Goal: Contribute content: Add original content to the website for others to see

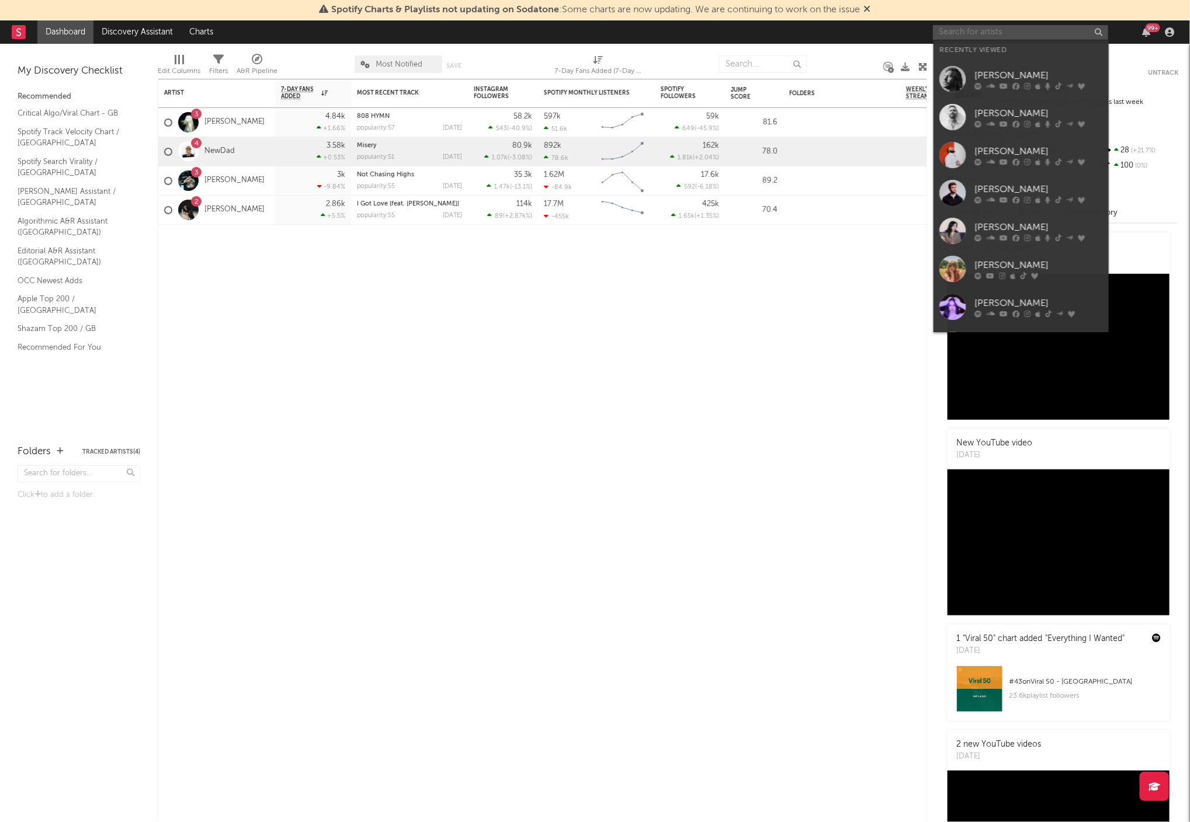
click at [1012, 34] on input "text" at bounding box center [1020, 32] width 175 height 15
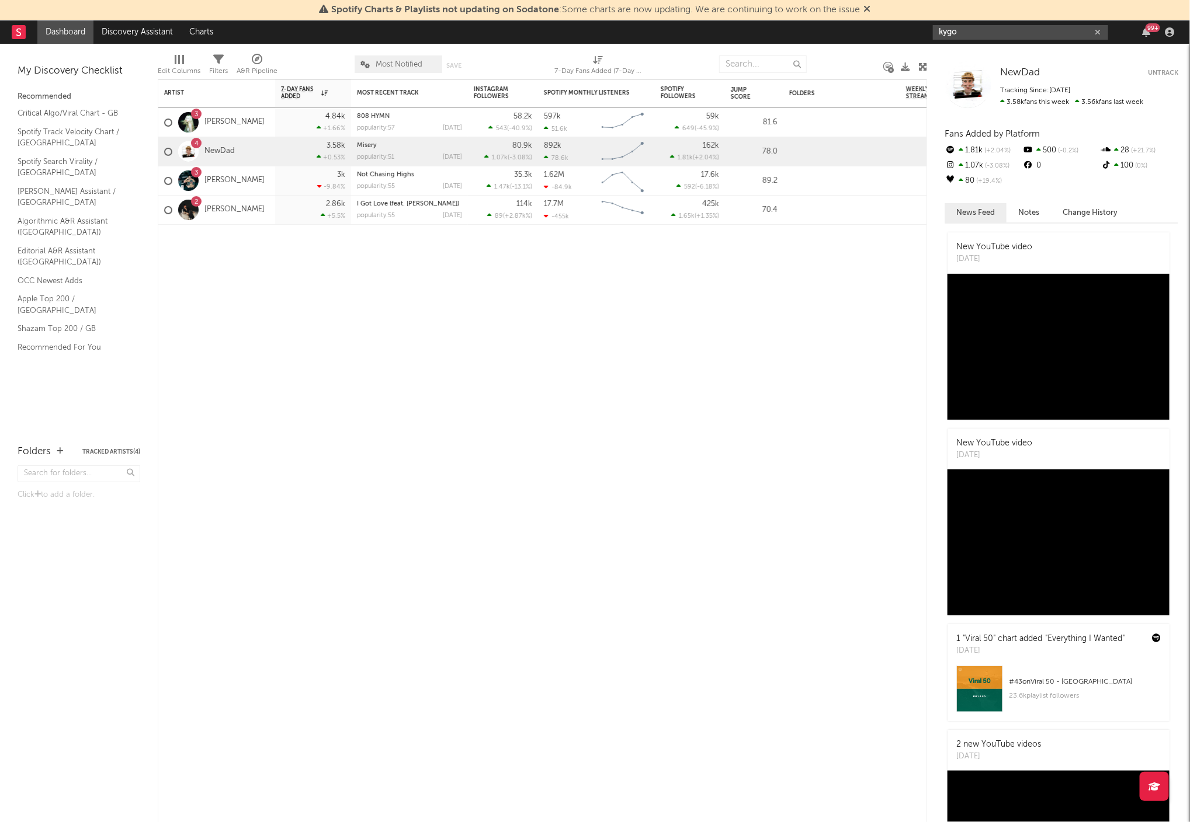
type input "kygo"
click at [982, 36] on input "kygo" at bounding box center [1020, 32] width 175 height 15
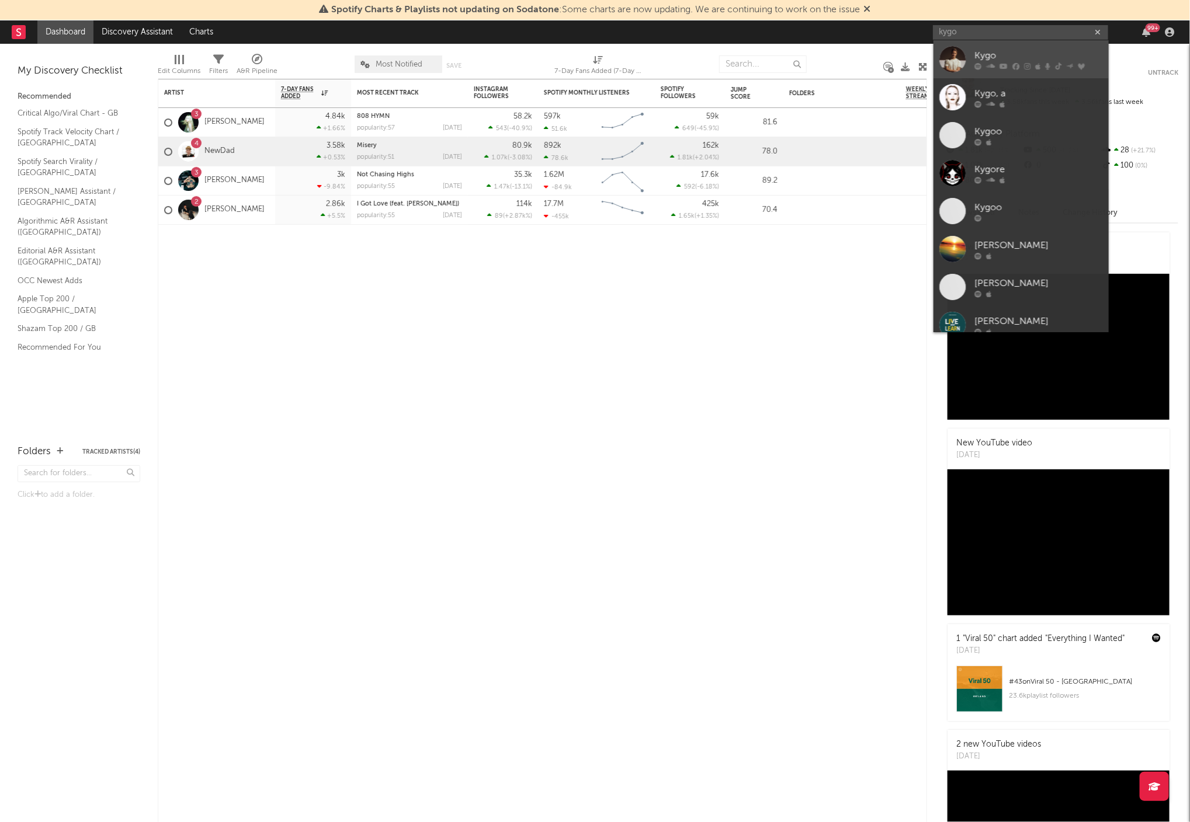
click at [993, 51] on div "Kygo" at bounding box center [1038, 55] width 129 height 14
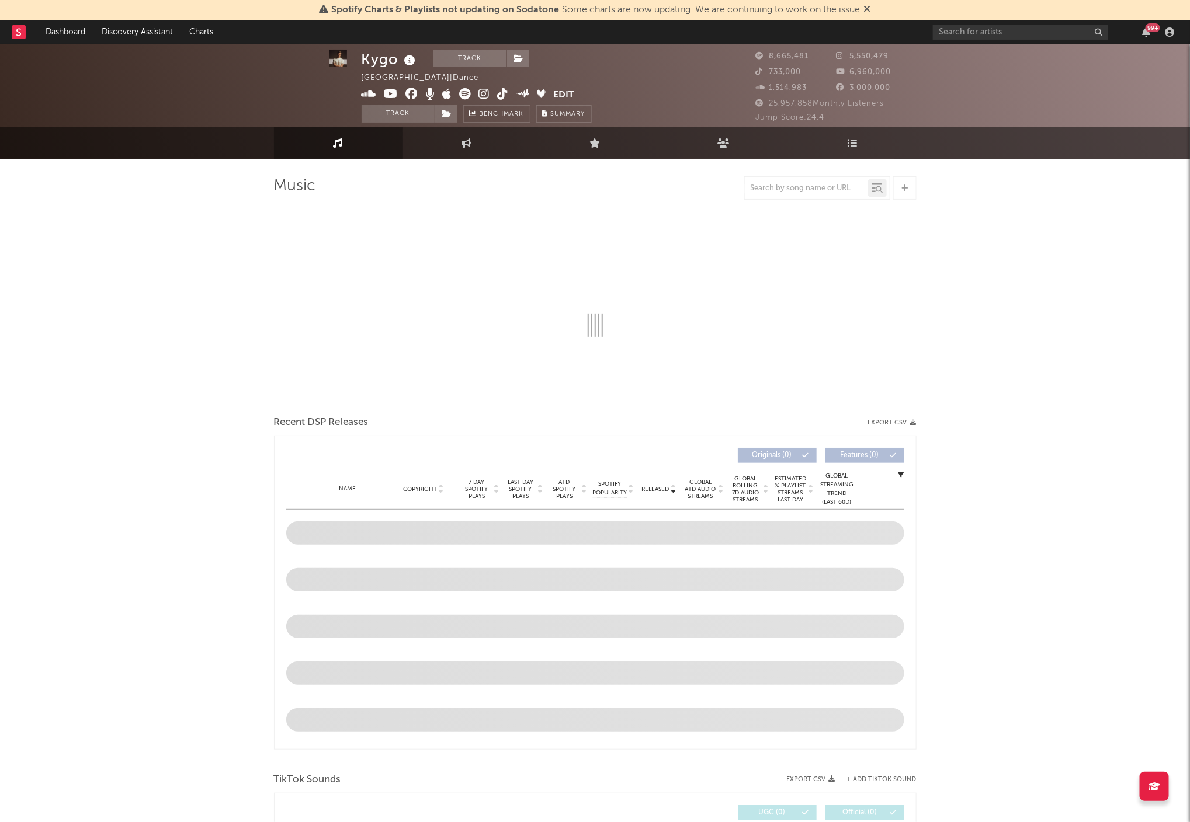
scroll to position [5, 0]
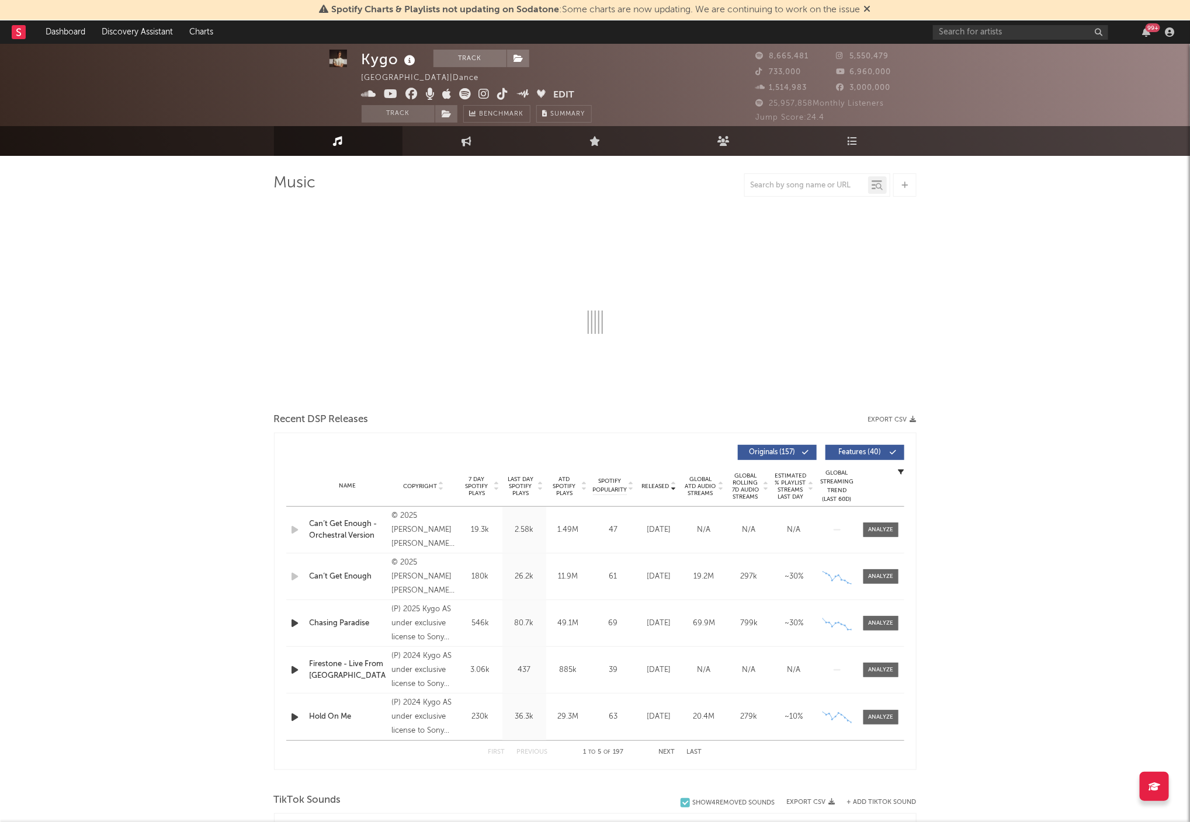
select select "6m"
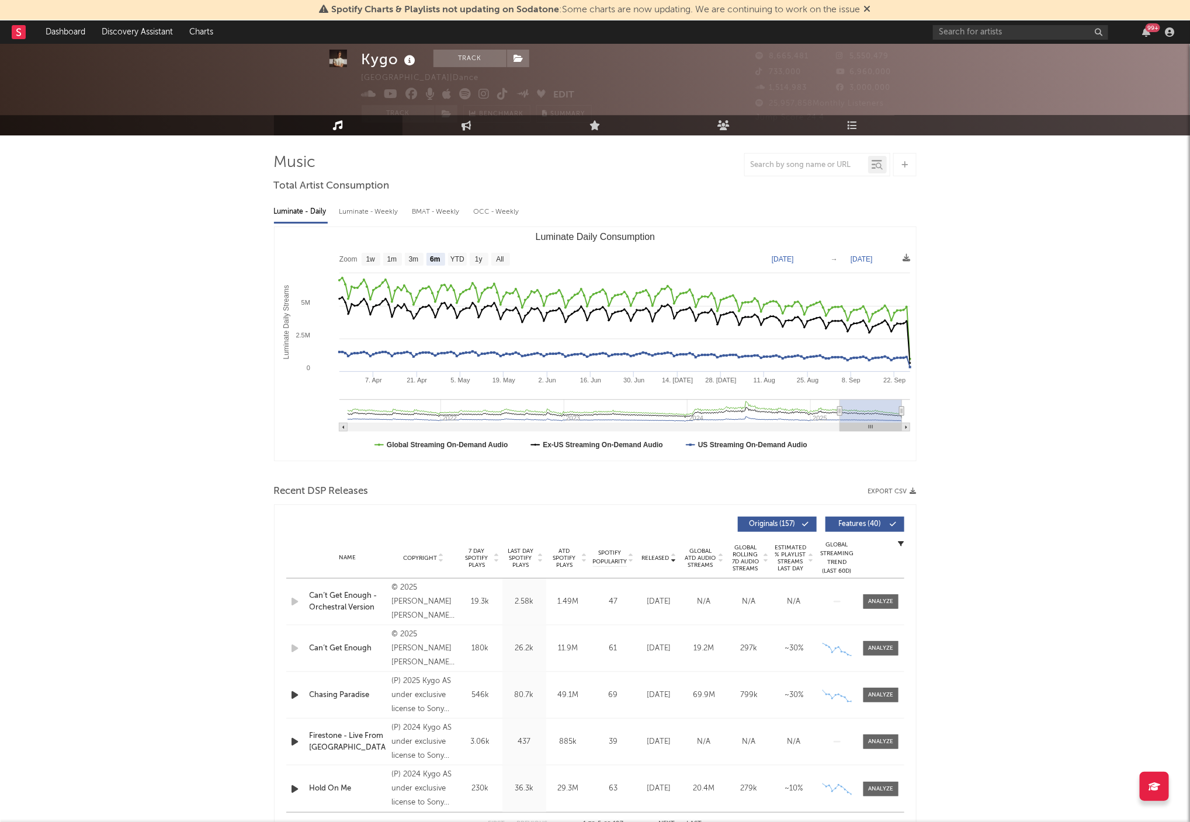
scroll to position [30, 0]
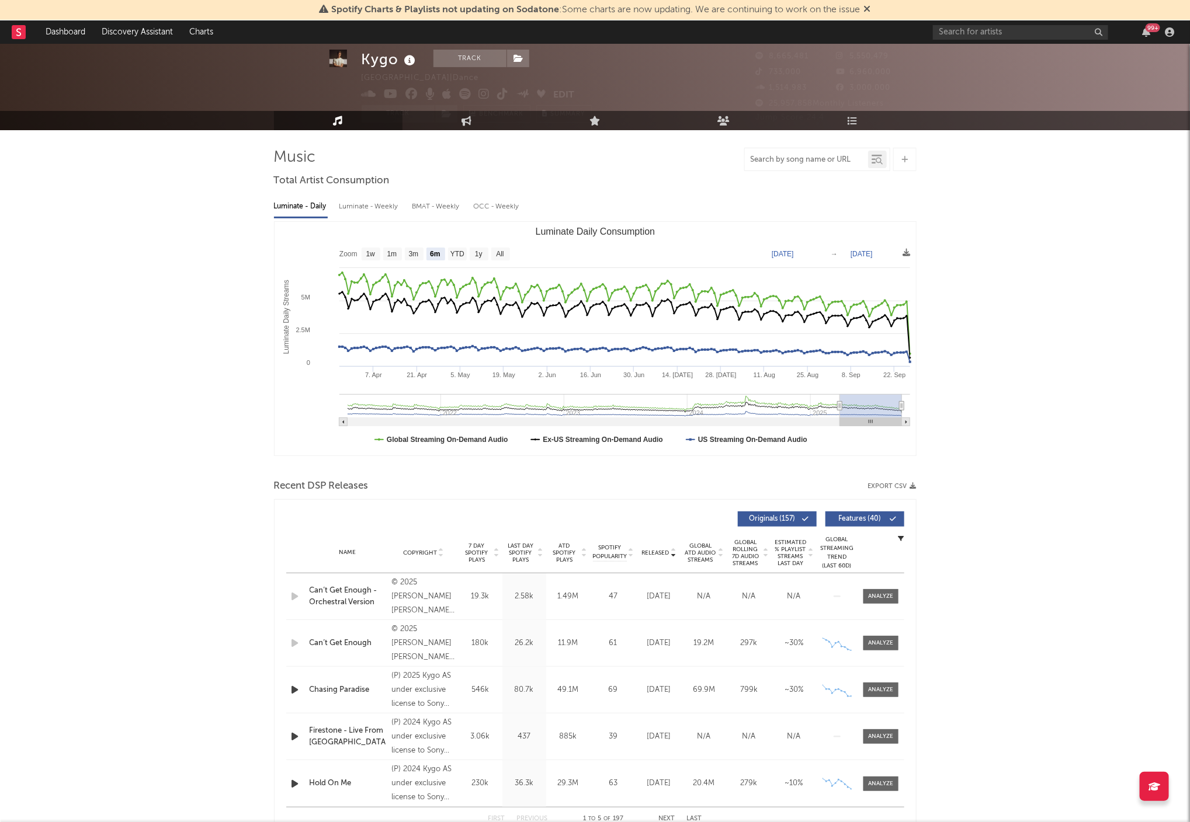
click at [796, 160] on input "text" at bounding box center [806, 159] width 123 height 9
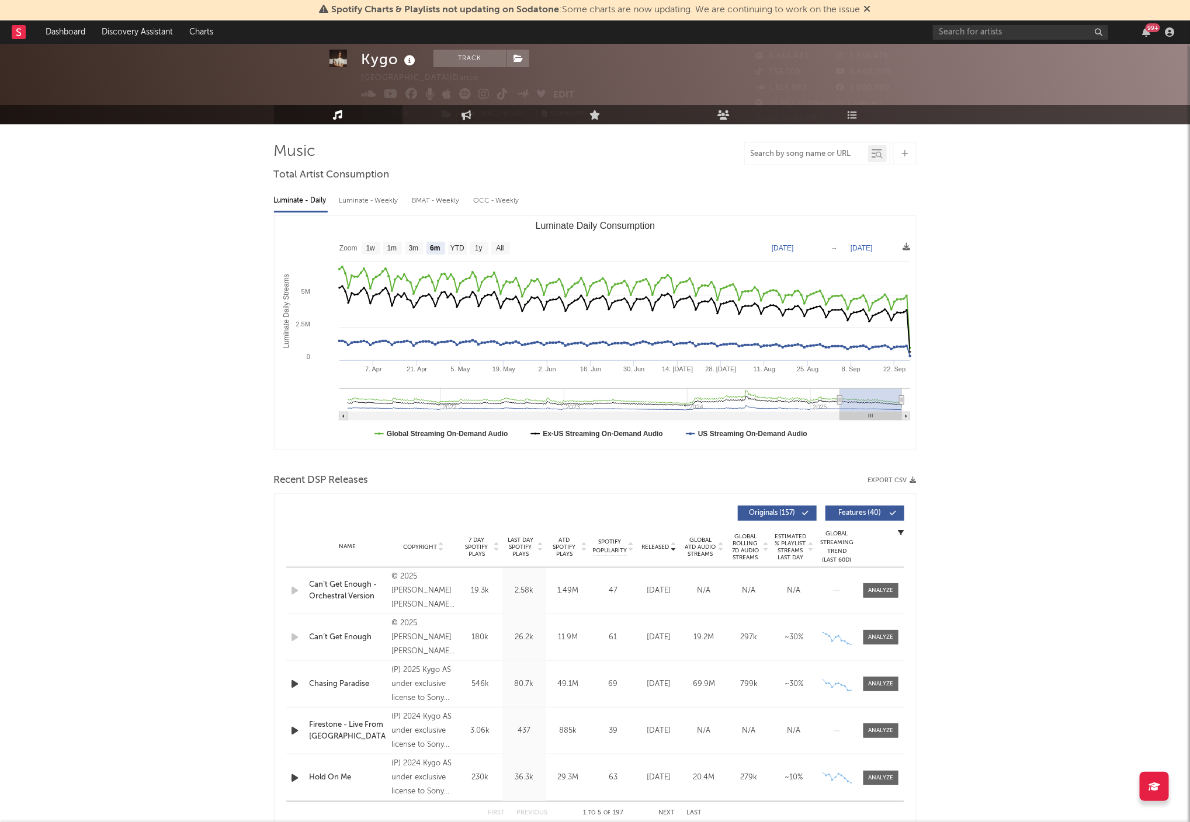
scroll to position [38, 0]
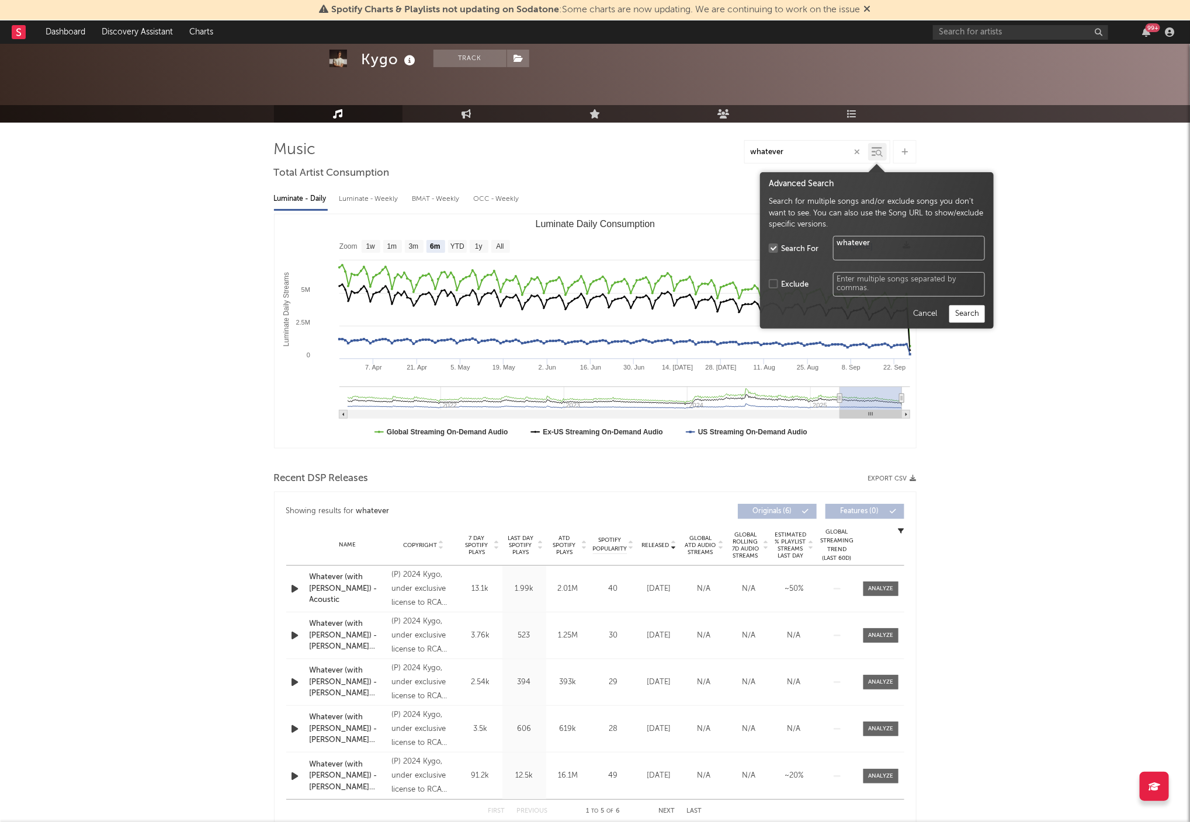
click at [878, 155] on icon at bounding box center [879, 153] width 7 height 7
type input "whatever"
click at [966, 311] on button "Search" at bounding box center [967, 314] width 36 height 18
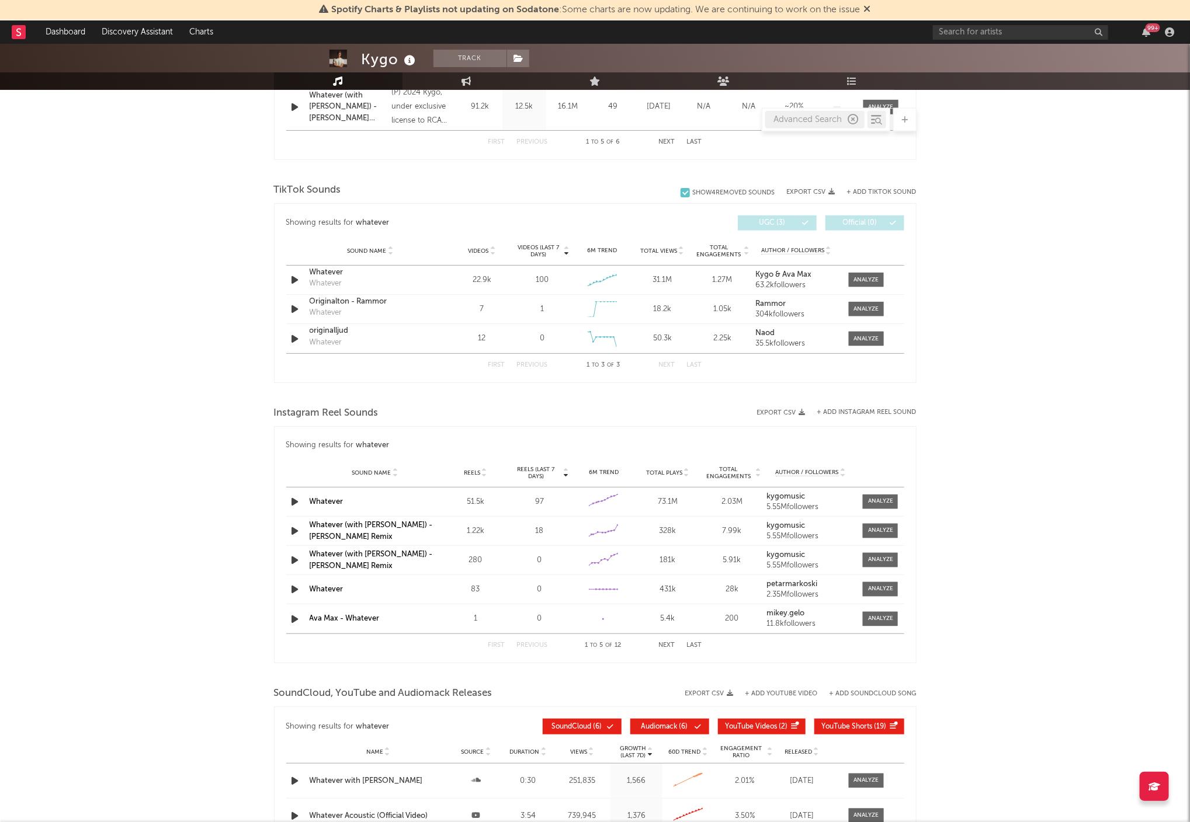
scroll to position [708, 0]
click at [412, 616] on div "Ava Max - Whatever" at bounding box center [375, 619] width 131 height 12
click at [485, 471] on icon at bounding box center [484, 470] width 6 height 5
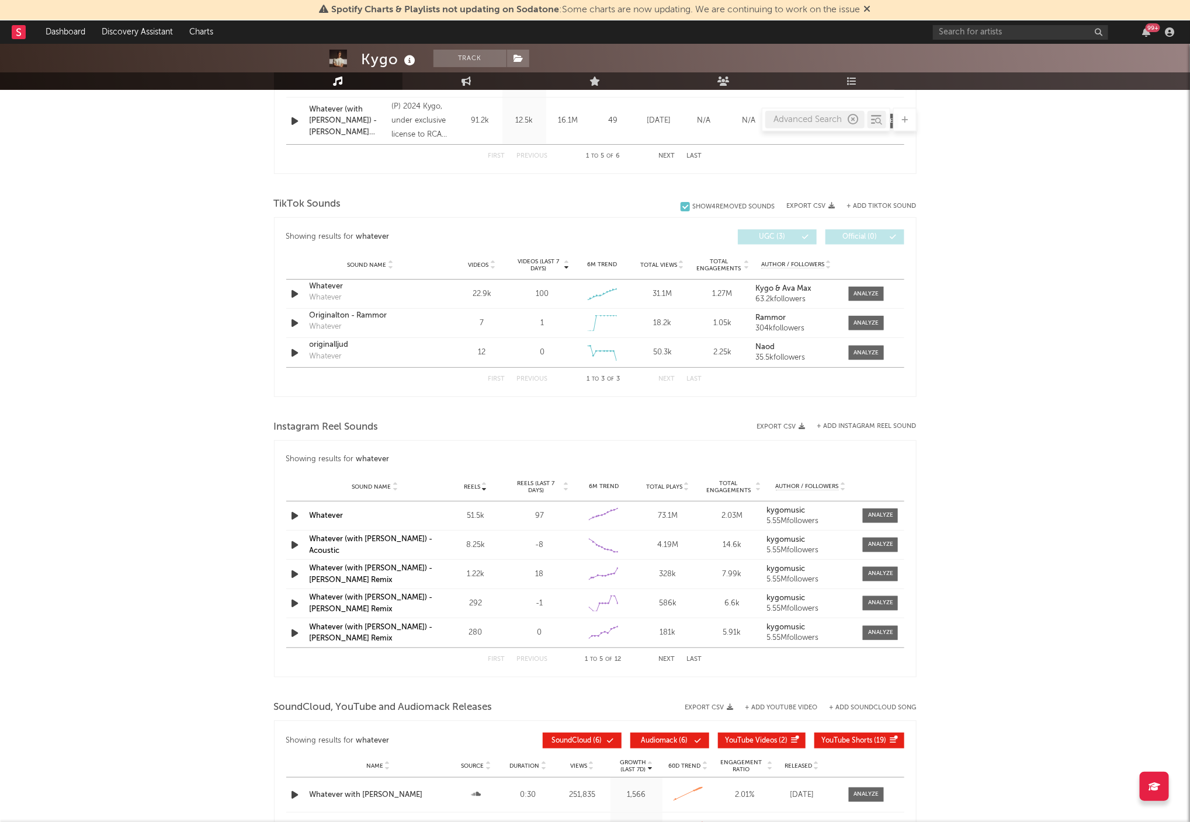
scroll to position [692, 0]
click at [320, 516] on link "Whatever" at bounding box center [327, 517] width 34 height 8
click at [878, 515] on div at bounding box center [880, 517] width 25 height 9
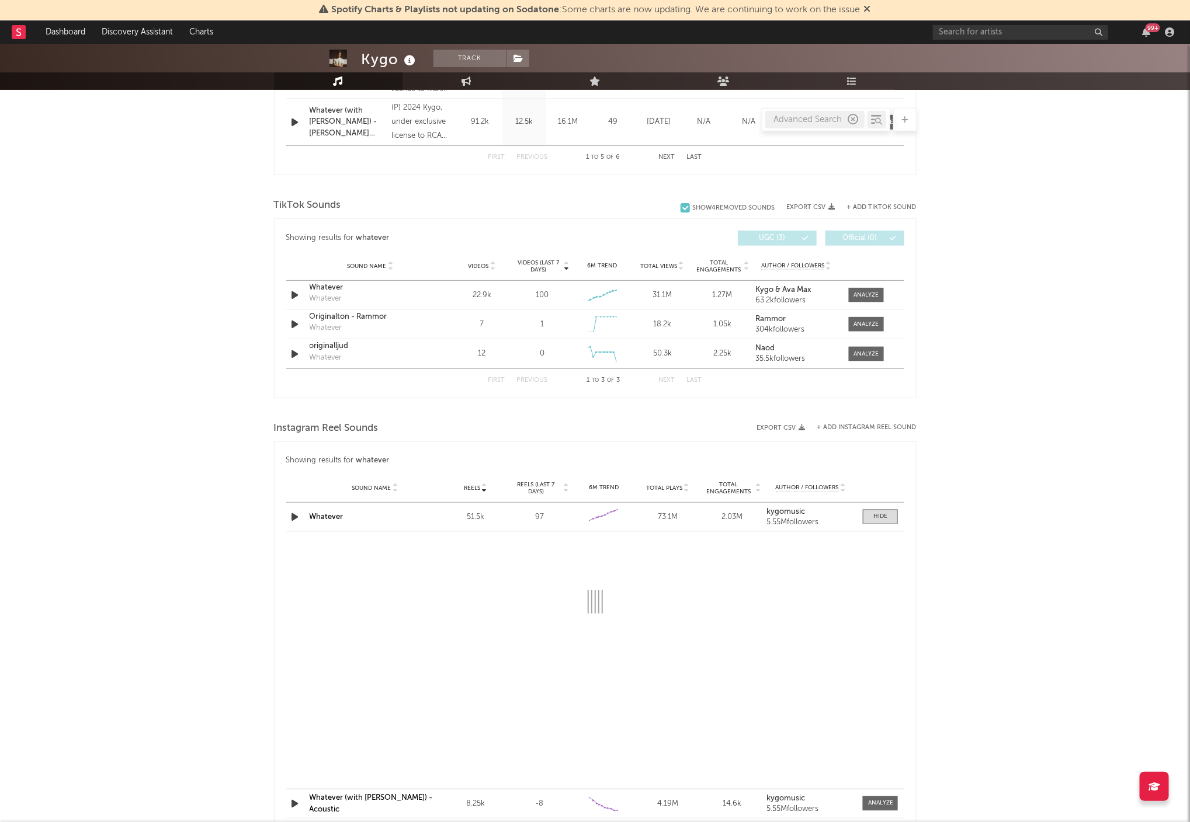
select select "6m"
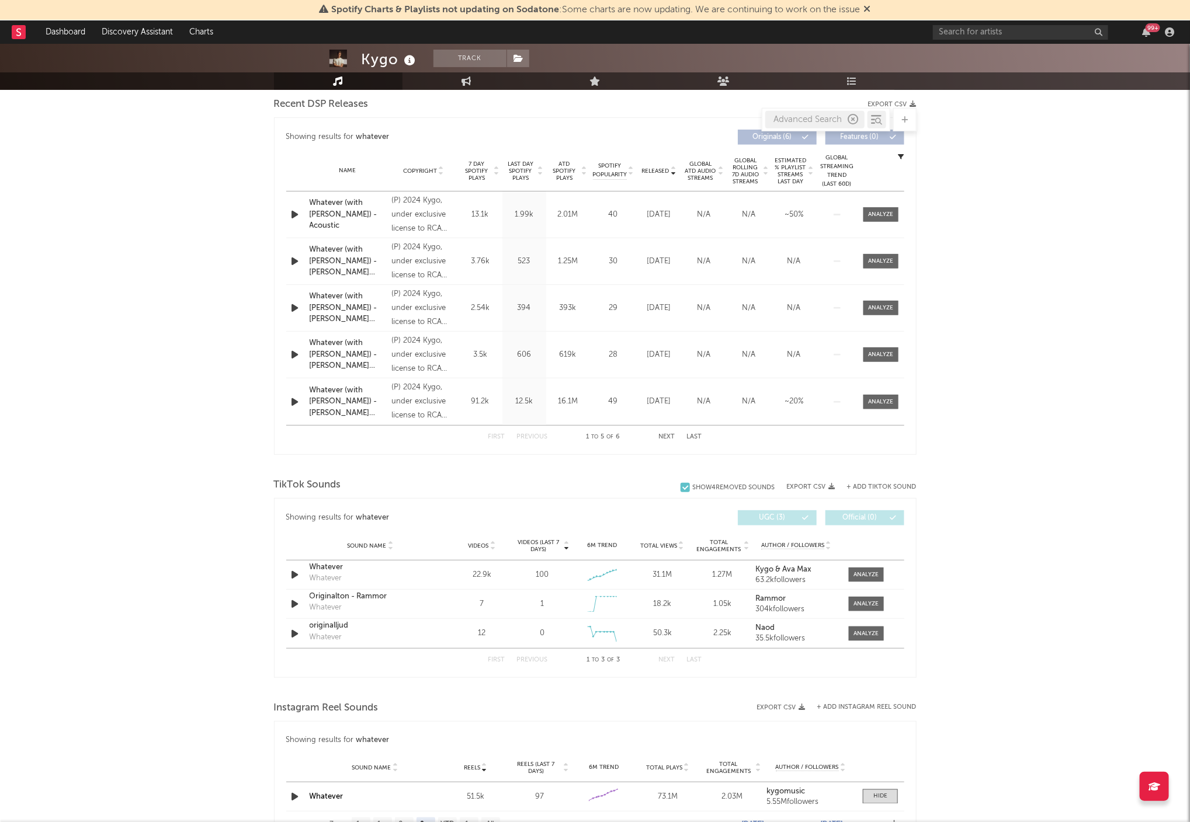
scroll to position [425, 0]
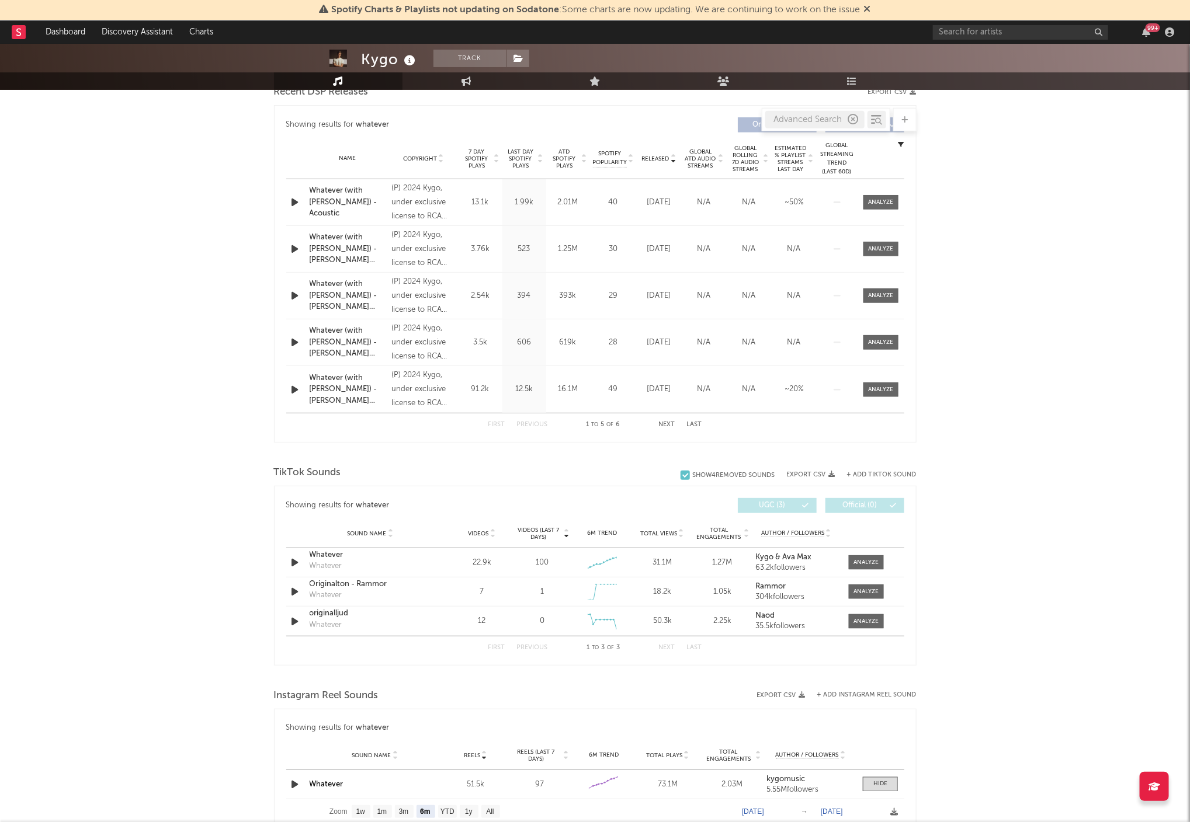
click at [495, 534] on icon at bounding box center [493, 536] width 6 height 5
click at [494, 532] on icon at bounding box center [493, 531] width 6 height 5
click at [494, 534] on icon at bounding box center [493, 536] width 6 height 5
click at [863, 563] on div at bounding box center [865, 562] width 25 height 9
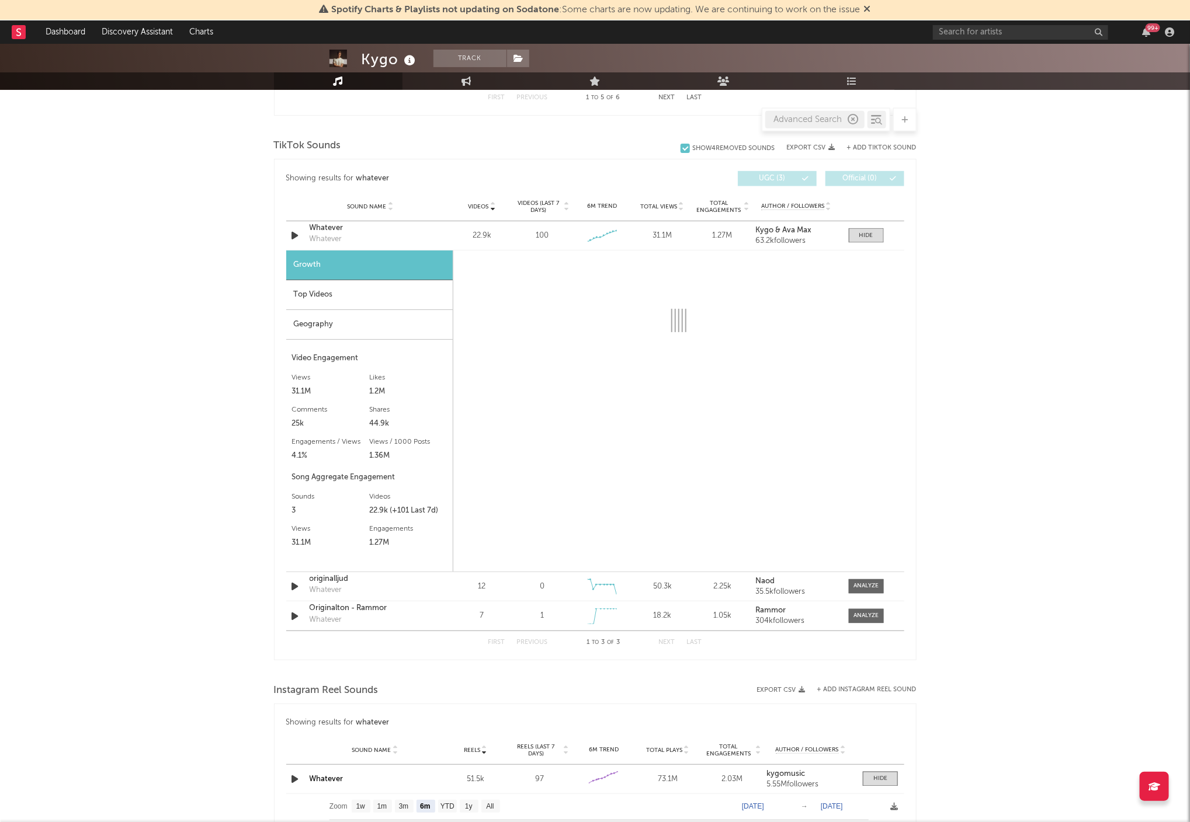
scroll to position [749, 0]
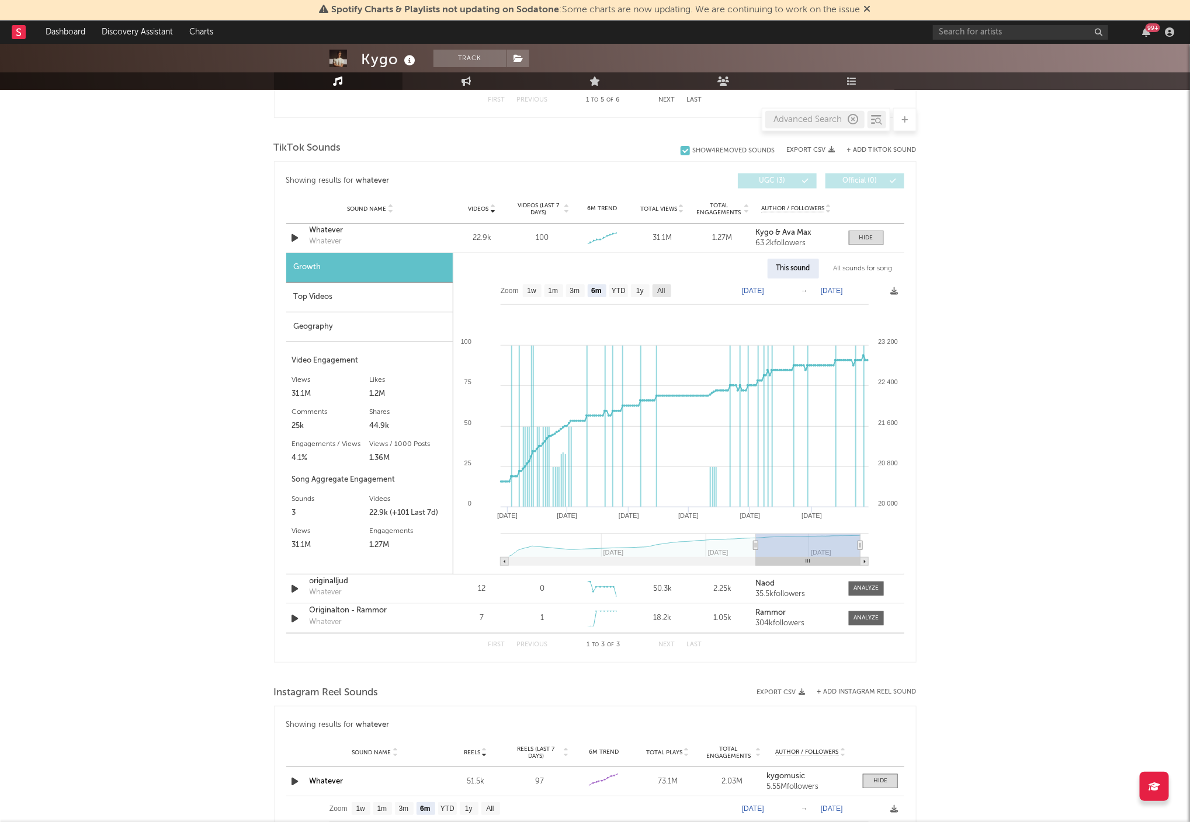
click at [668, 287] on rect at bounding box center [661, 290] width 19 height 13
select select "All"
type input "2024-01-15"
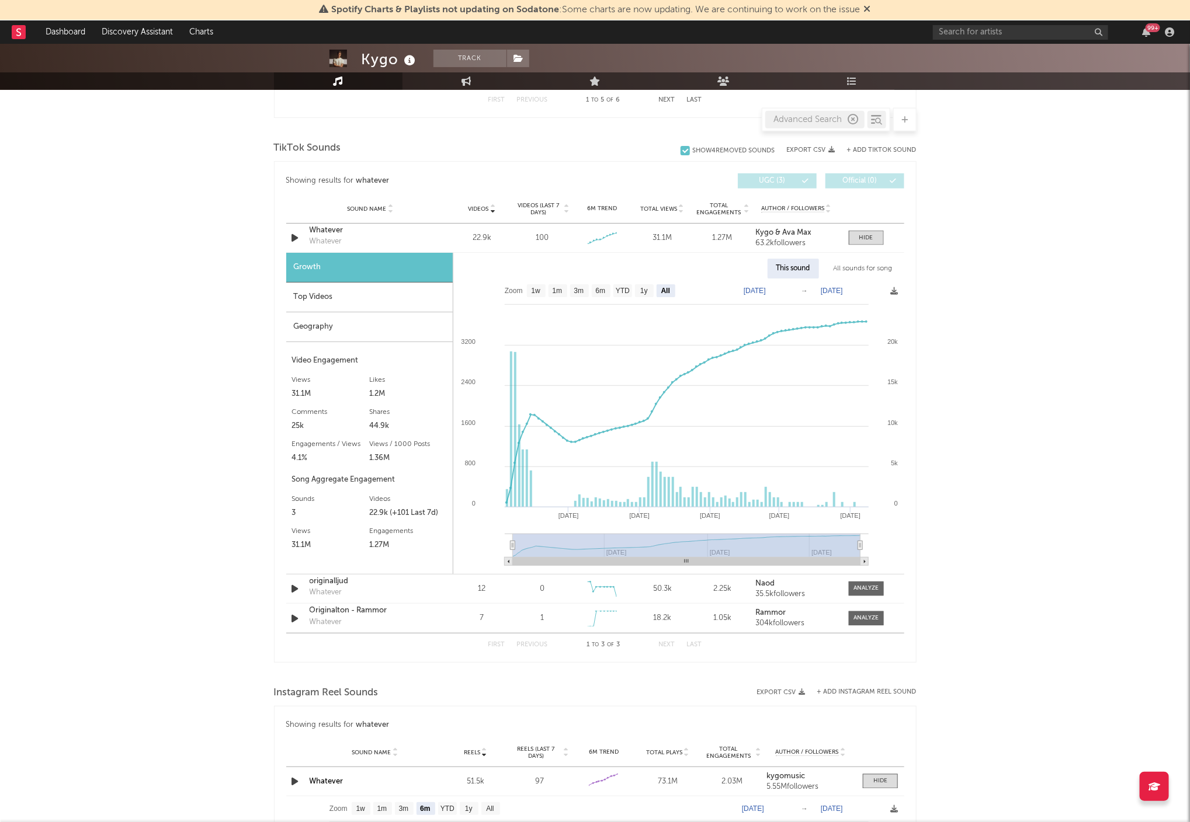
scroll to position [755, 0]
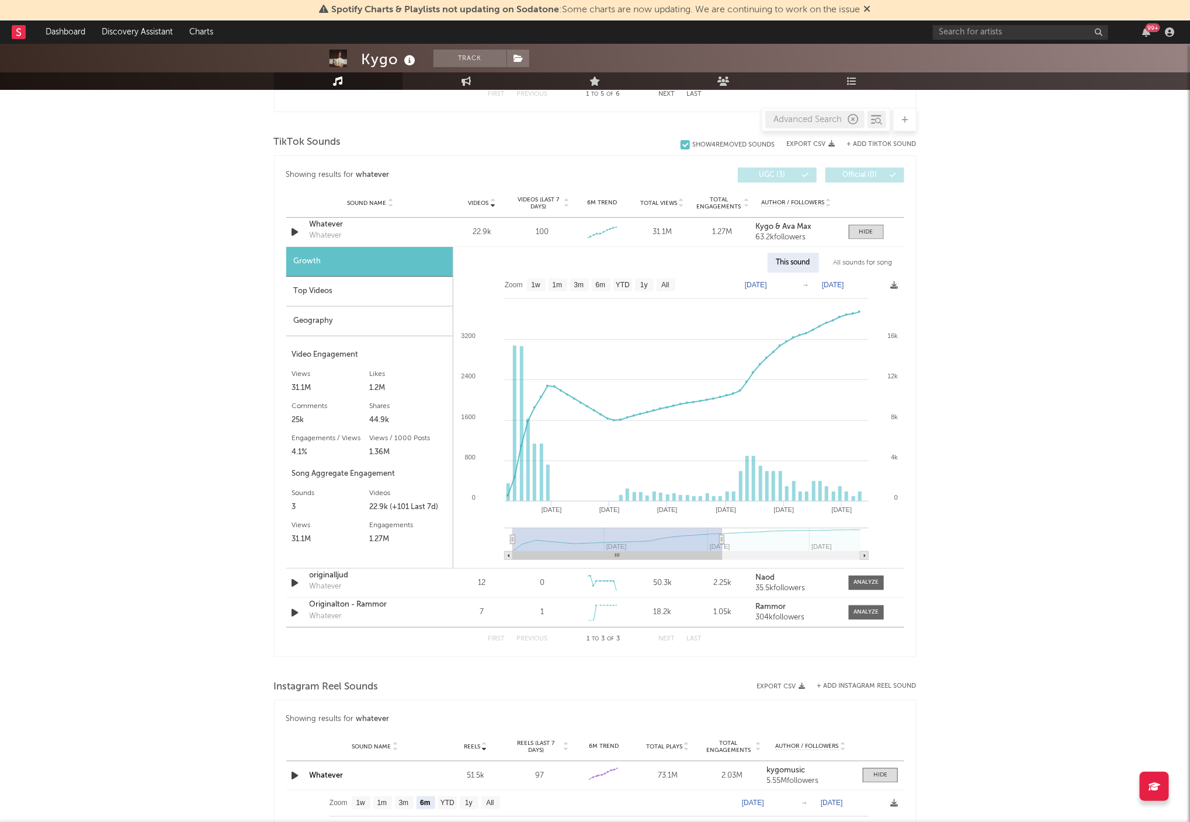
type input "2024-09-13"
type input "2024-01-20"
type input "2024-07-26"
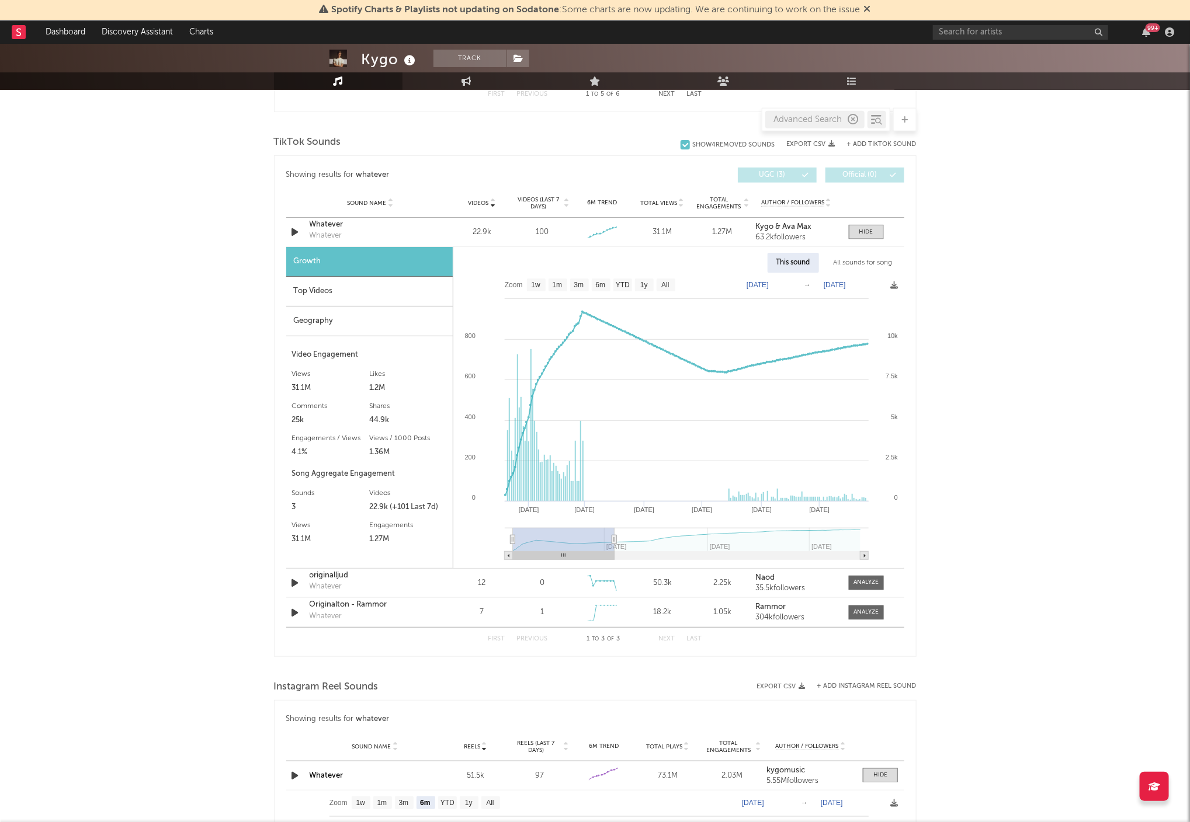
select select "6m"
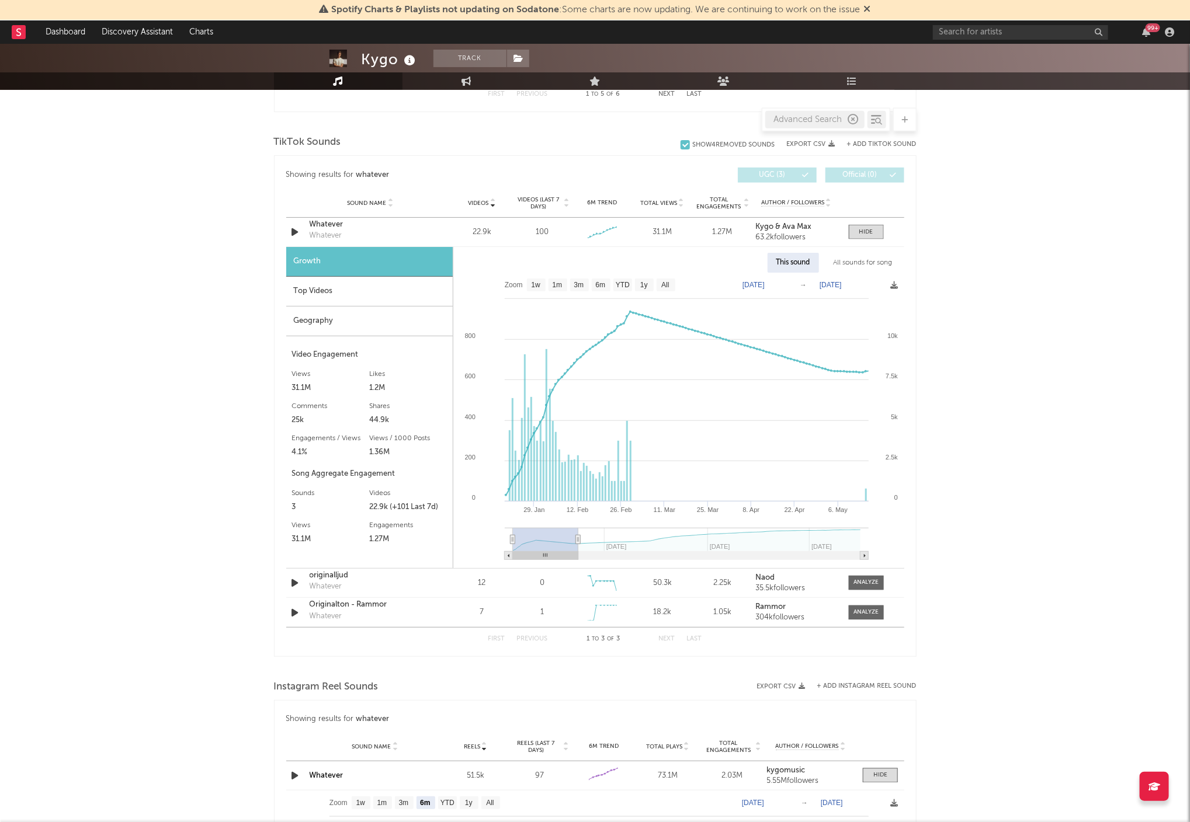
type input "2024-04-24"
select select "3m"
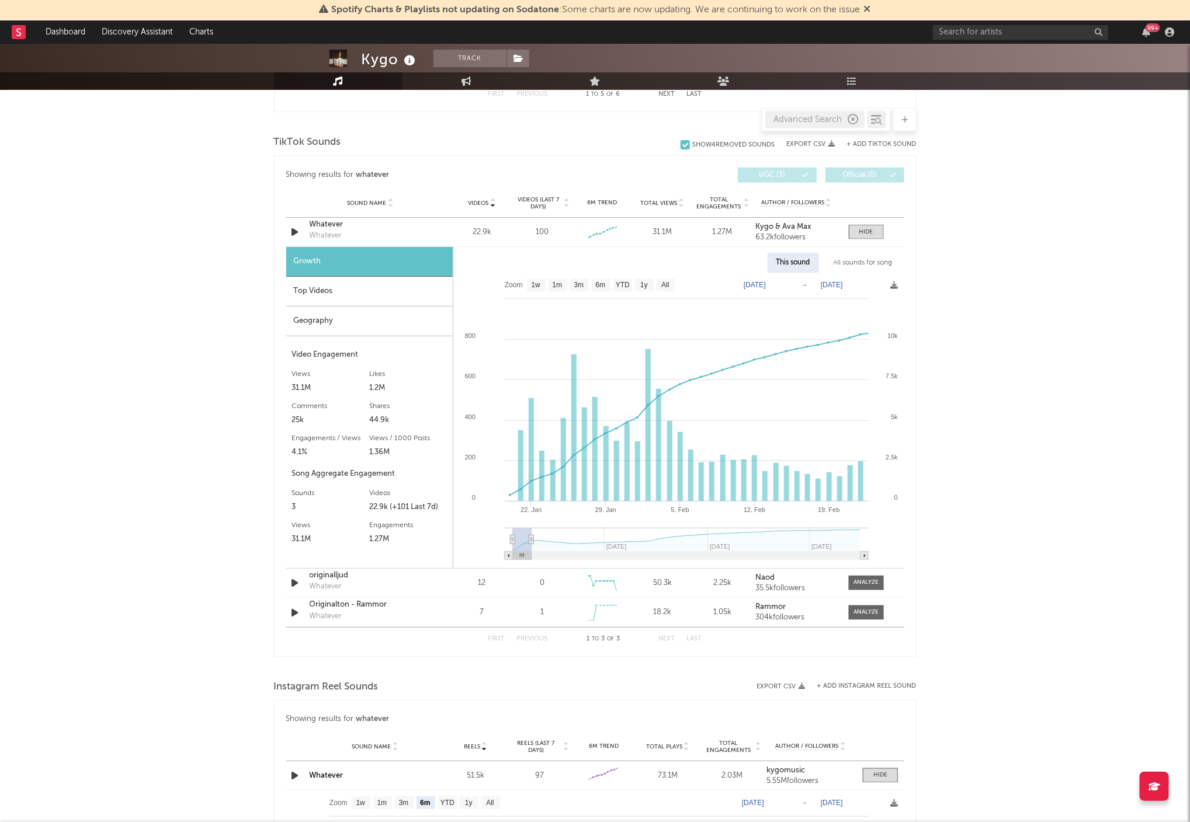
drag, startPoint x: 847, startPoint y: 546, endPoint x: 532, endPoint y: 552, distance: 315.5
click at [532, 552] on icon "Created with Highcharts 10.3.3 29. Jan 12. Feb 22. Jan 5. Feb 19. Feb Jul '24 J…" at bounding box center [678, 421] width 450 height 296
type input "2024-01-28"
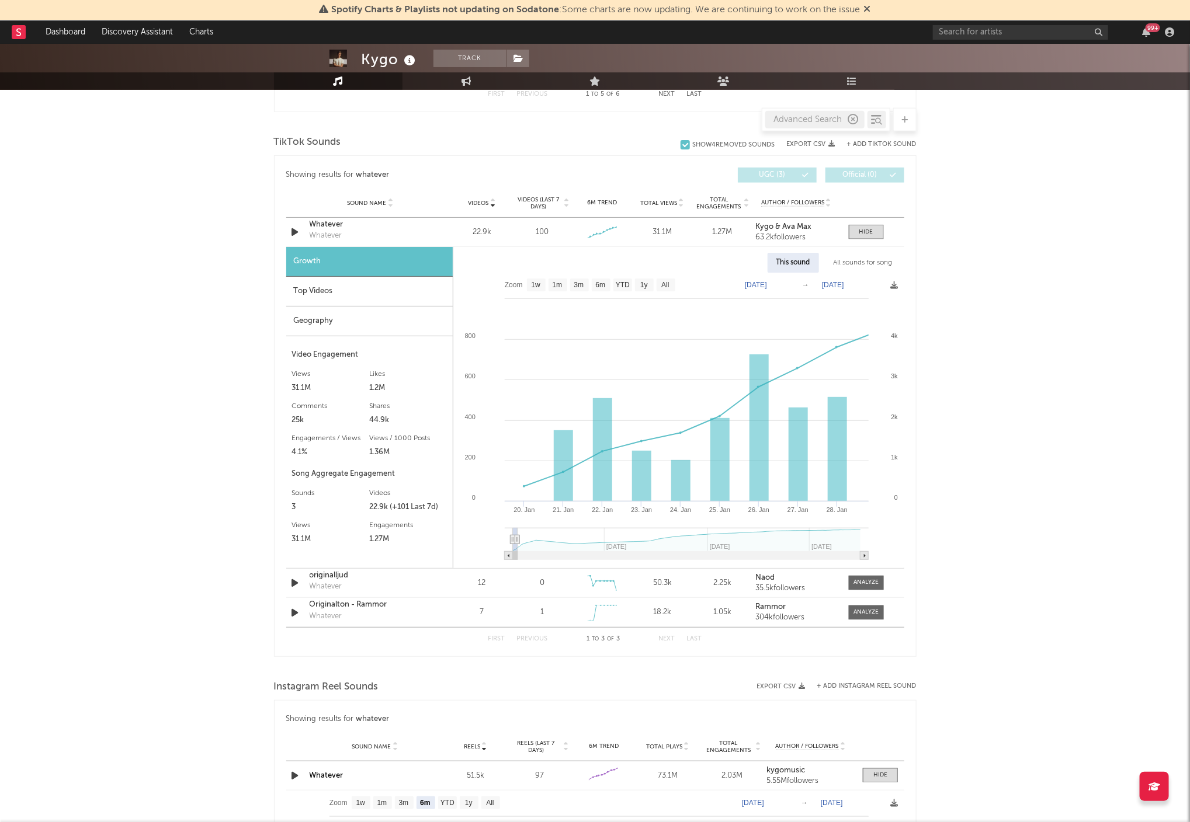
drag, startPoint x: 532, startPoint y: 543, endPoint x: 518, endPoint y: 547, distance: 14.5
click at [518, 547] on g at bounding box center [687, 544] width 364 height 32
click at [178, 393] on div "Kygo Track Norway | Dance Edit Track Benchmark Summary 8,665,481 5,550,479 733,…" at bounding box center [595, 409] width 1190 height 2241
drag, startPoint x: 463, startPoint y: 238, endPoint x: 409, endPoint y: 234, distance: 53.9
click at [462, 238] on div "22.9k" at bounding box center [482, 233] width 54 height 12
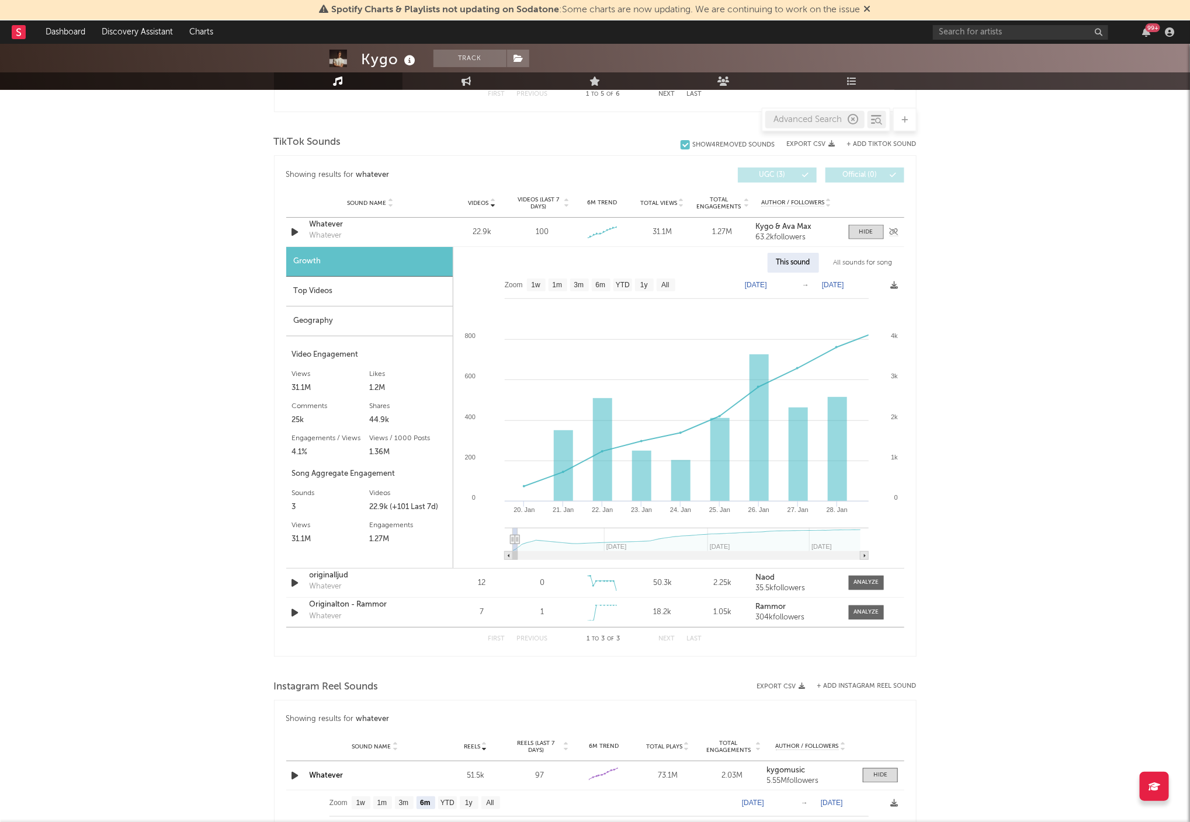
drag, startPoint x: 374, startPoint y: 234, endPoint x: 327, endPoint y: 232, distance: 46.7
click at [357, 233] on div "Whatever Whatever" at bounding box center [371, 232] width 122 height 27
click at [323, 232] on div "Whatever" at bounding box center [326, 236] width 33 height 12
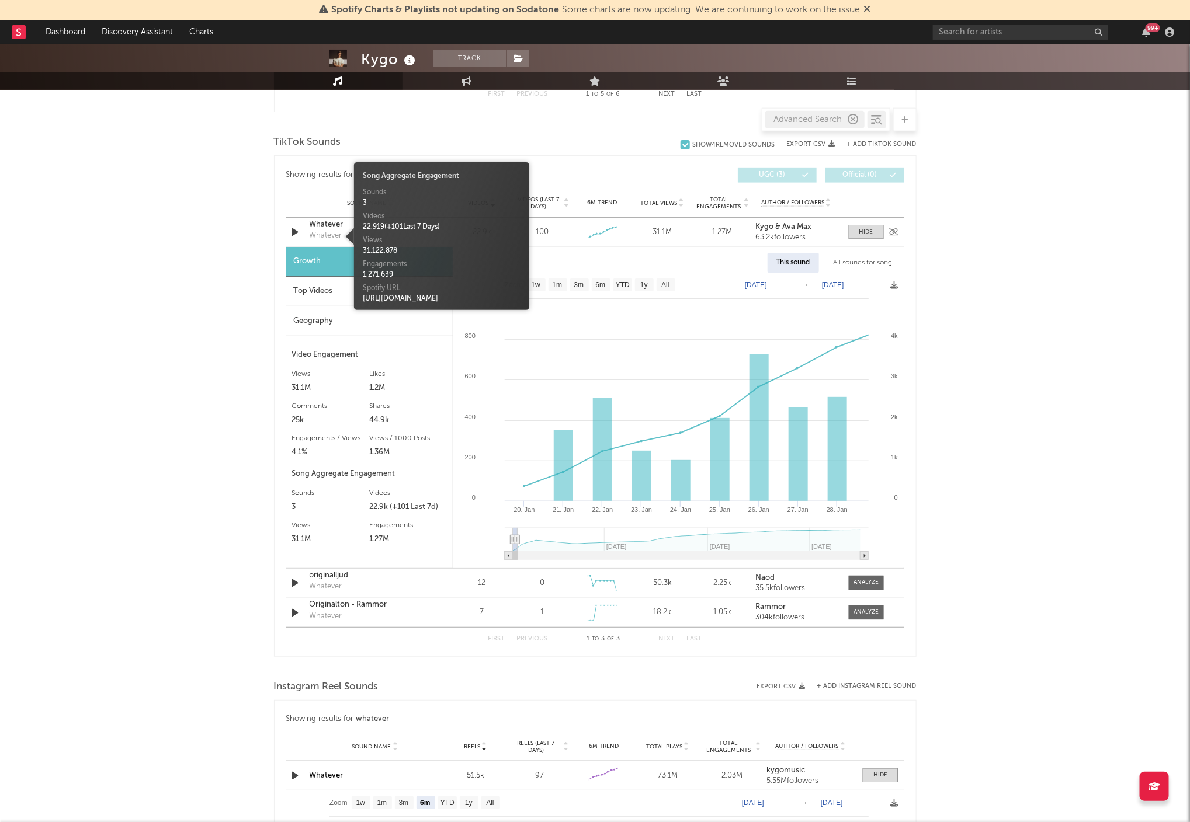
click at [328, 227] on div "Whatever" at bounding box center [371, 225] width 122 height 12
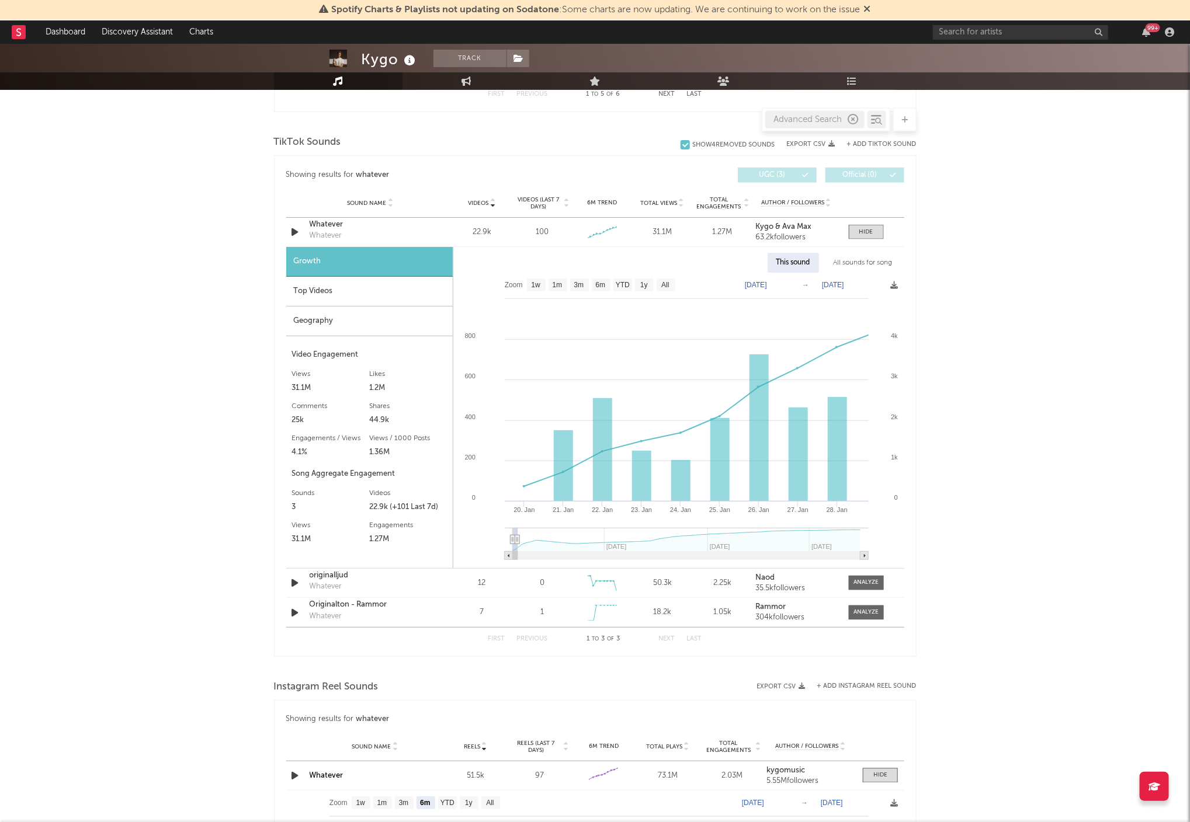
click at [229, 367] on div "Kygo Track Norway | Dance Edit Track Benchmark Summary 8,665,481 5,550,479 733,…" at bounding box center [595, 409] width 1190 height 2241
type input "2024-01-28"
type input "2024-02-05"
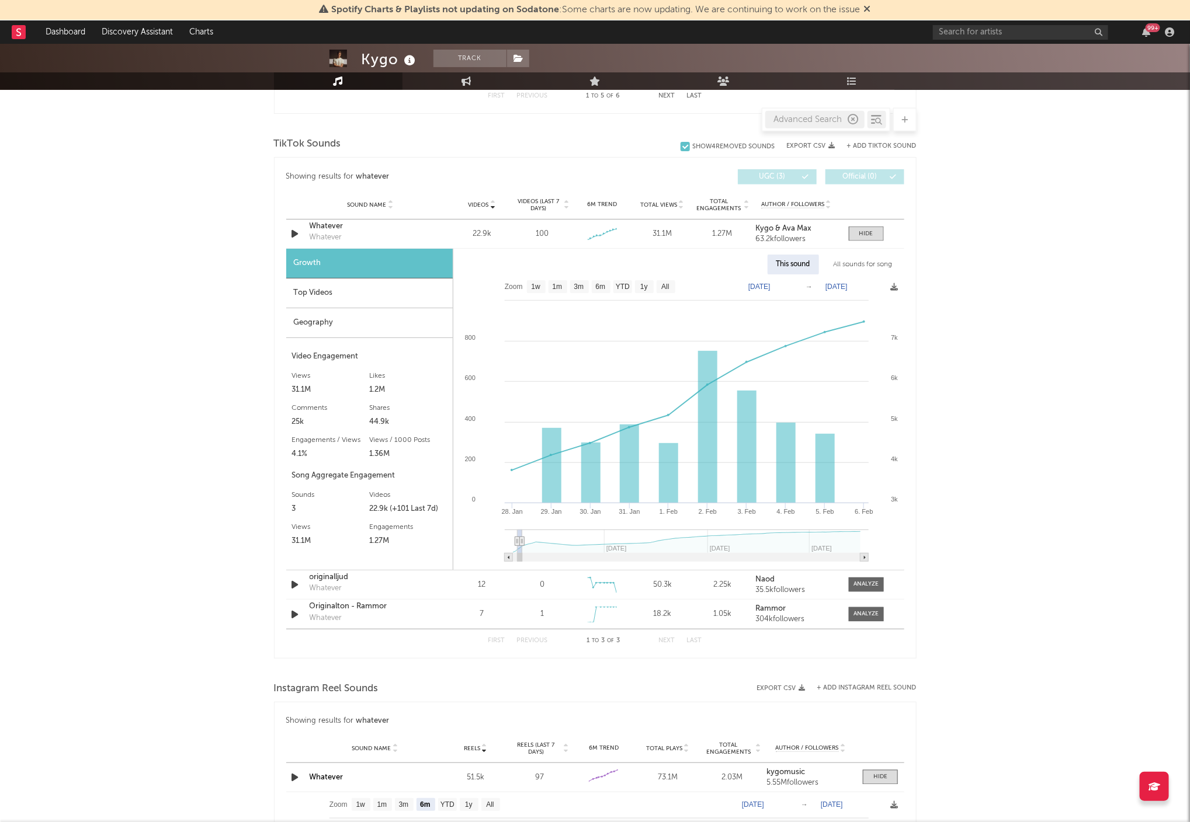
click at [520, 545] on g at bounding box center [687, 546] width 364 height 32
type input "2024-01-20"
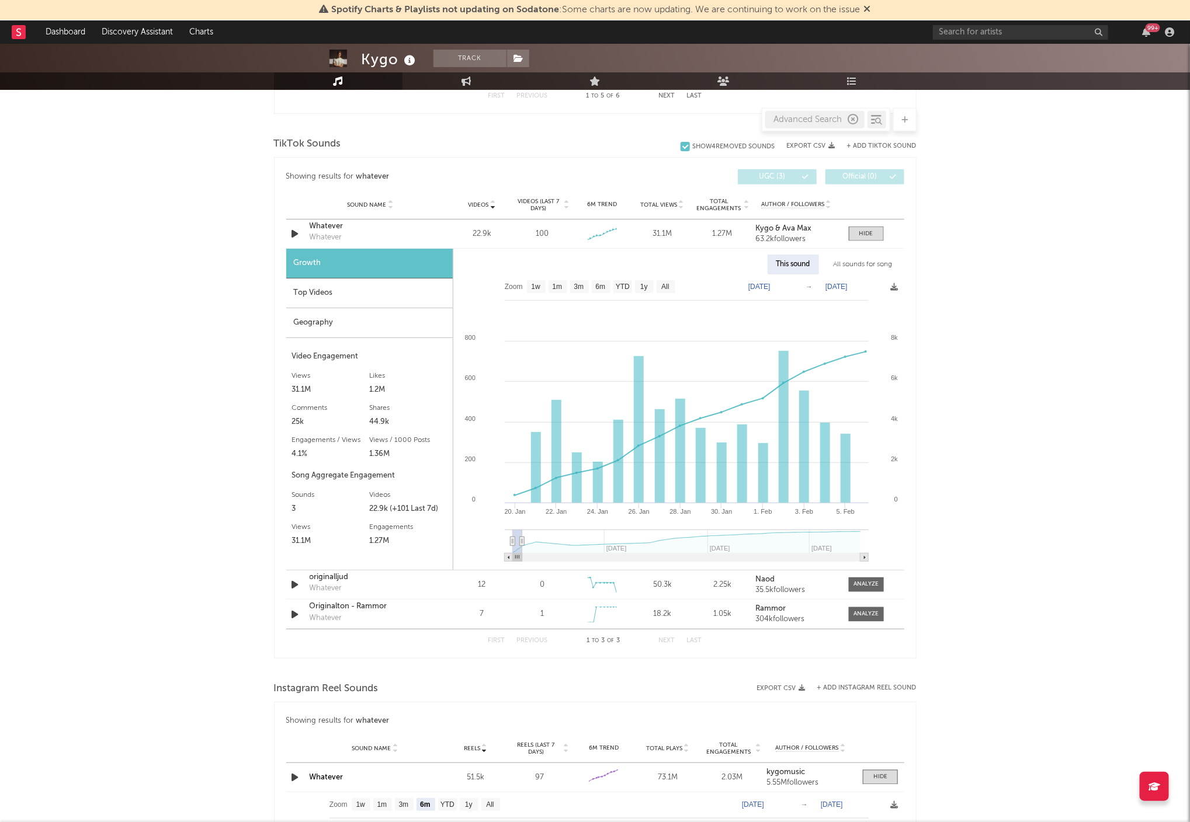
drag, startPoint x: 516, startPoint y: 541, endPoint x: 497, endPoint y: 540, distance: 18.8
click at [480, 540] on icon "Created with Highcharts 10.3.3 28. Jan 30. Jan 1. Feb 3. Feb 5. Feb 24. Jan 26.…" at bounding box center [678, 423] width 450 height 296
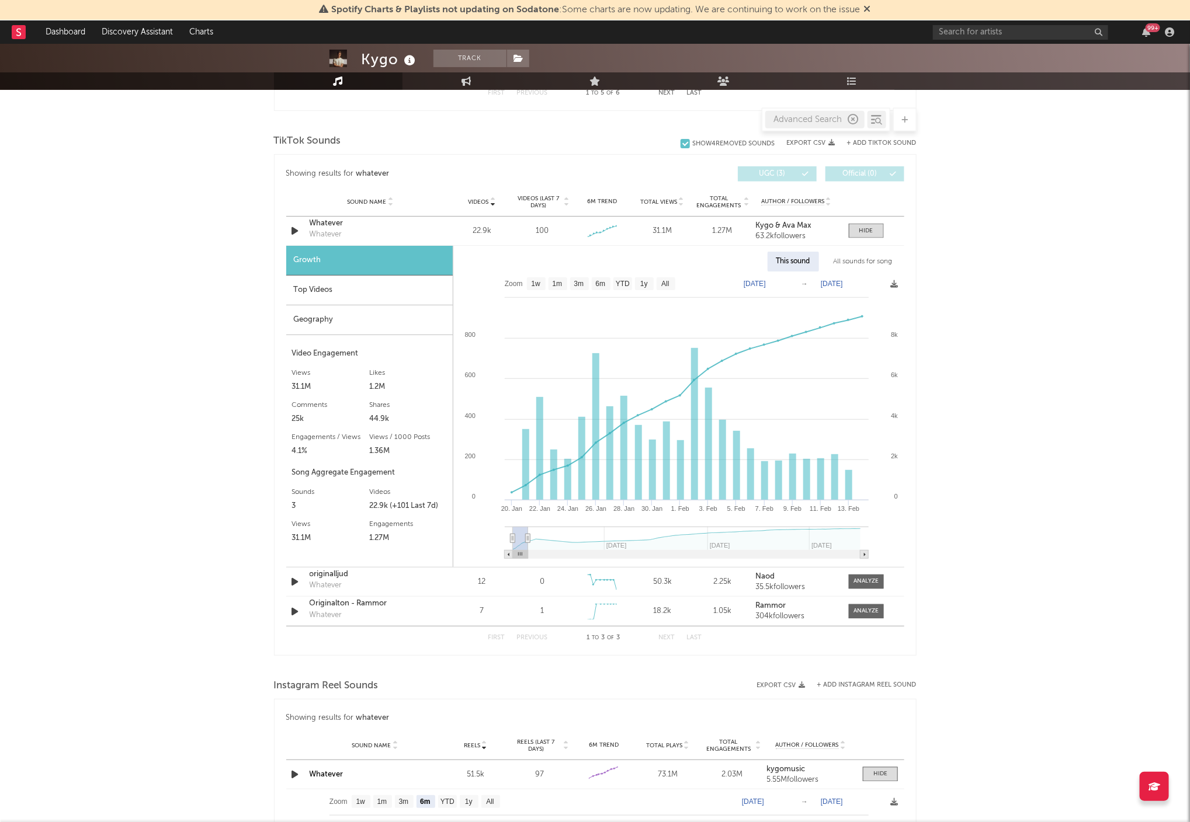
type input "2024-02-16"
select select "1m"
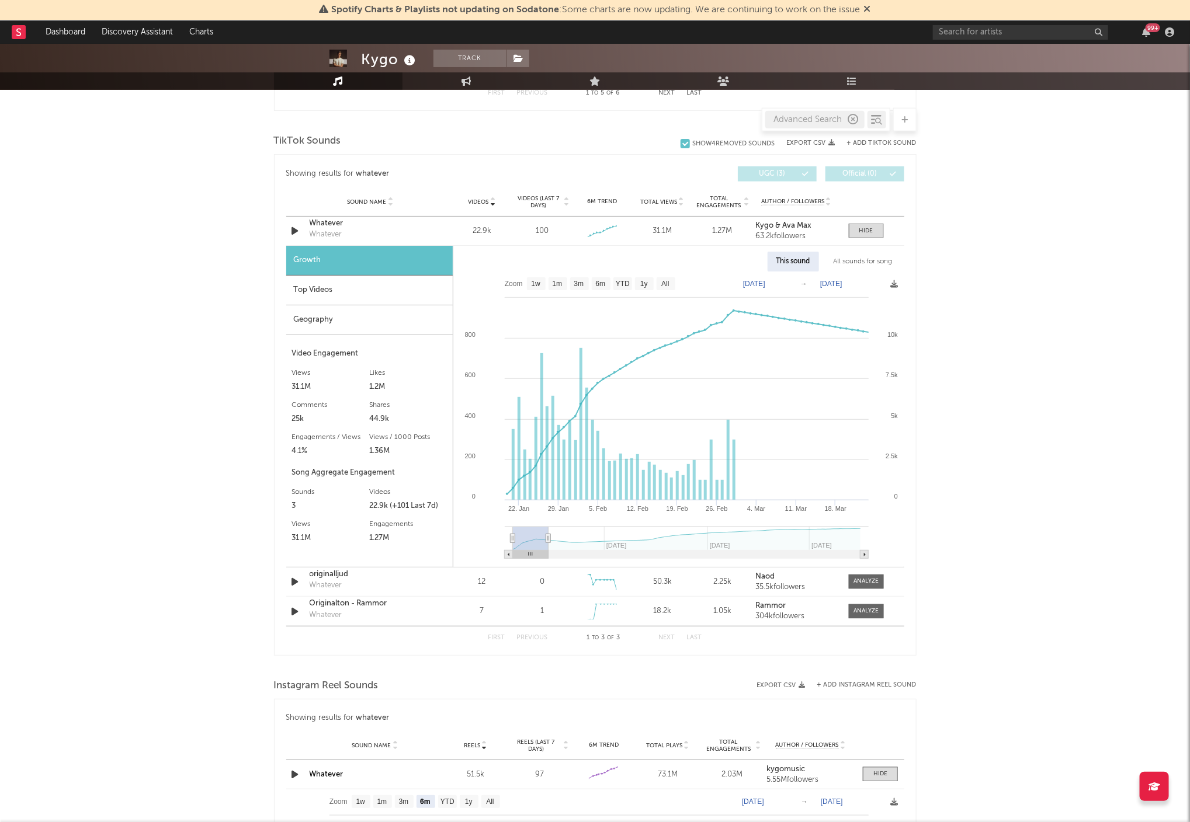
type input "2024-04-12"
select select "3m"
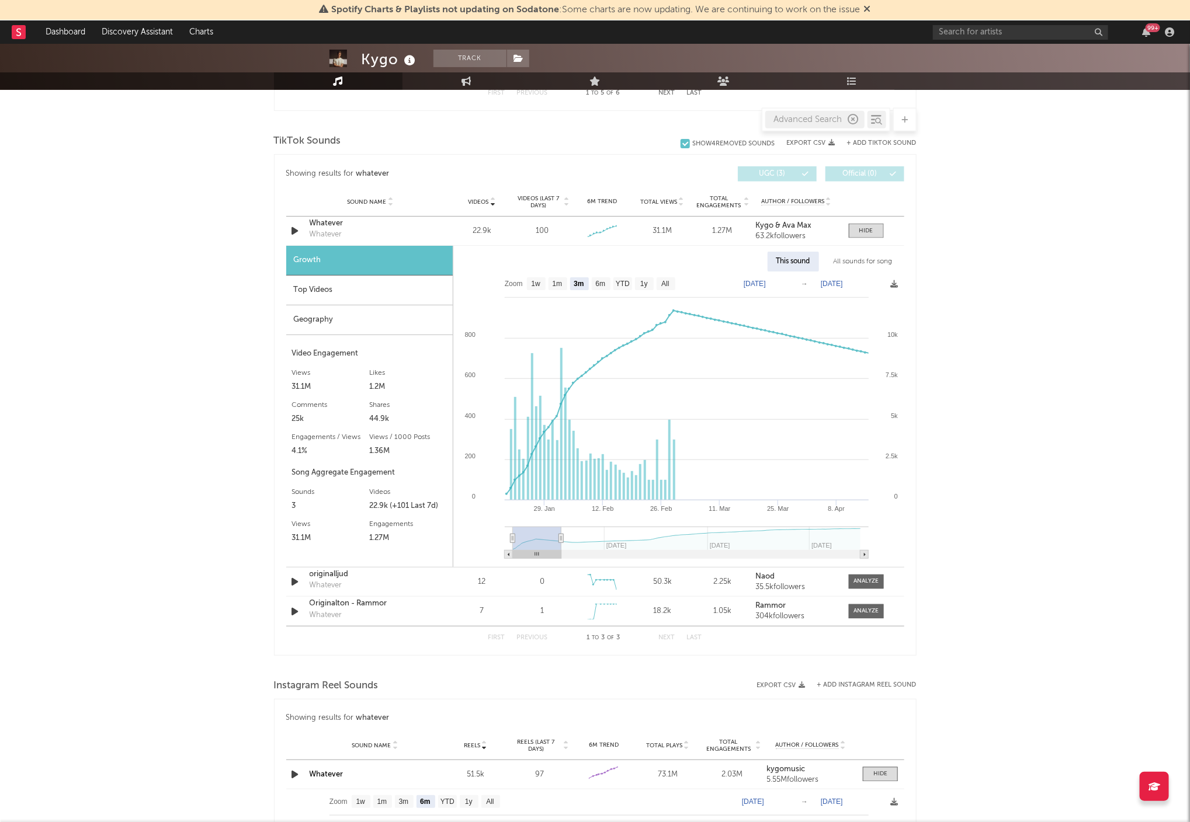
drag, startPoint x: 520, startPoint y: 543, endPoint x: 561, endPoint y: 544, distance: 41.5
click at [561, 544] on g at bounding box center [687, 543] width 364 height 32
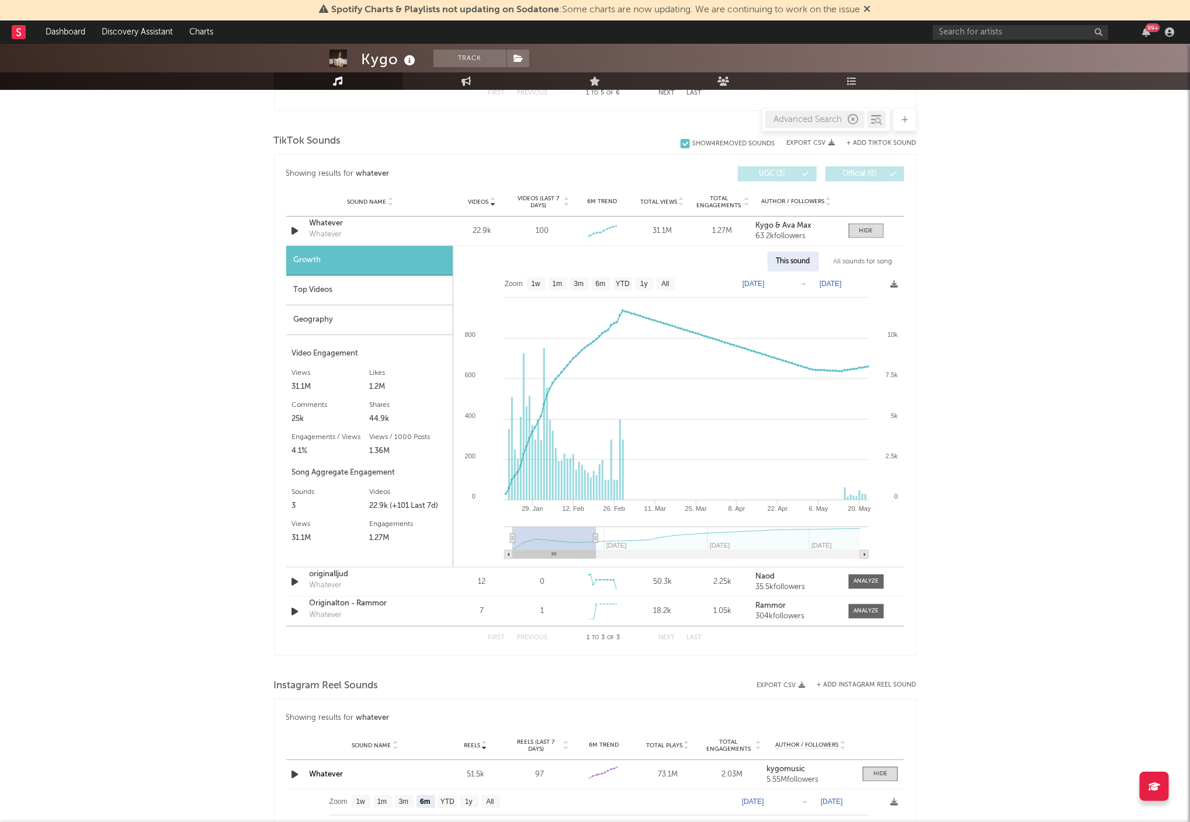
type input "2024-08-30"
type input "2024-01-15"
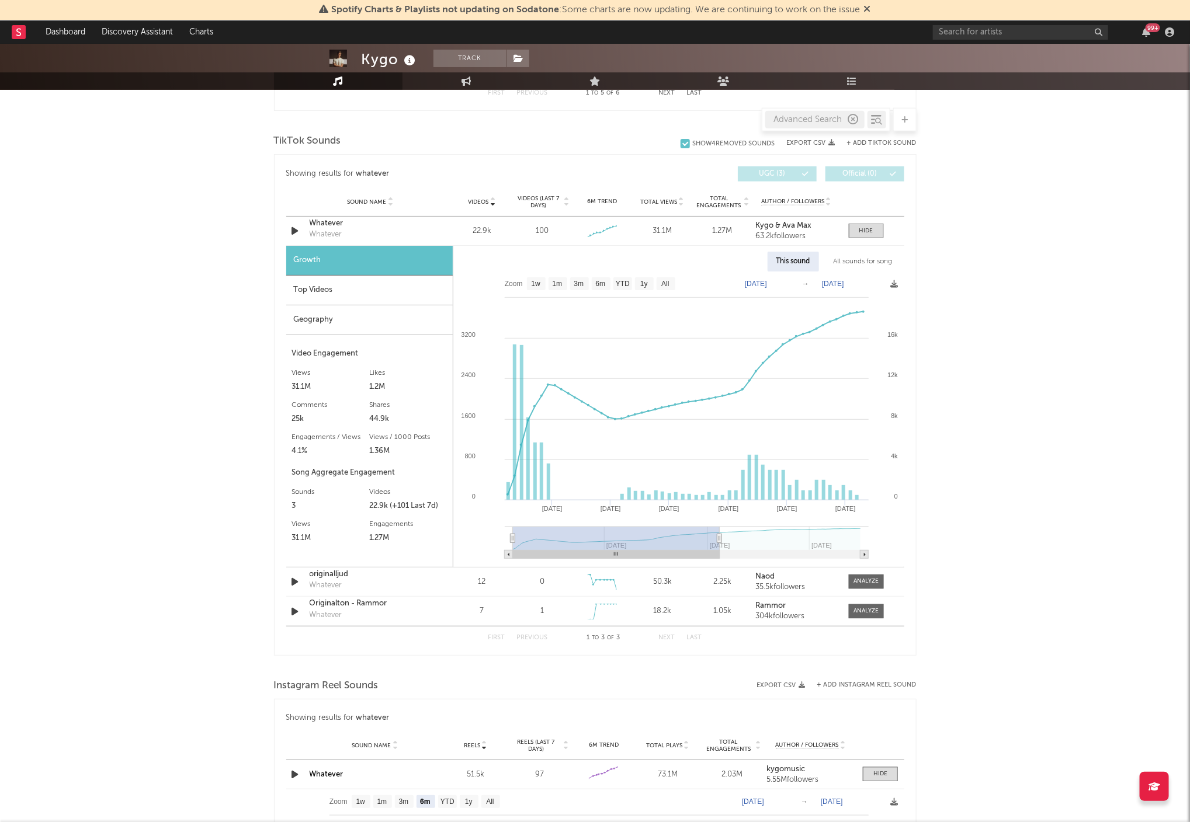
type input "2025-09-07"
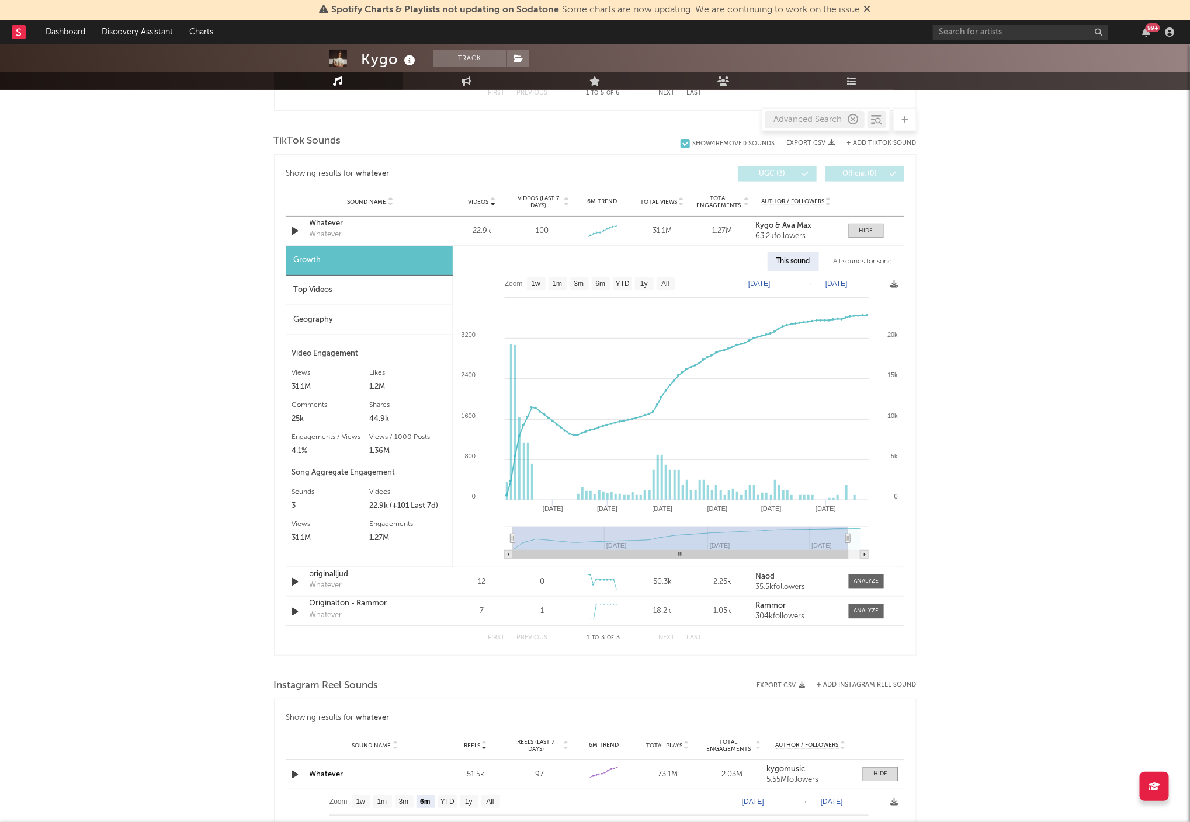
select select "All"
type input "[DATE]"
drag, startPoint x: 562, startPoint y: 539, endPoint x: 916, endPoint y: 518, distance: 354.6
click at [916, 518] on div "Kygo Track Norway | Dance Edit Track Benchmark Summary 8,665,481 5,550,479 733,…" at bounding box center [595, 407] width 1190 height 2241
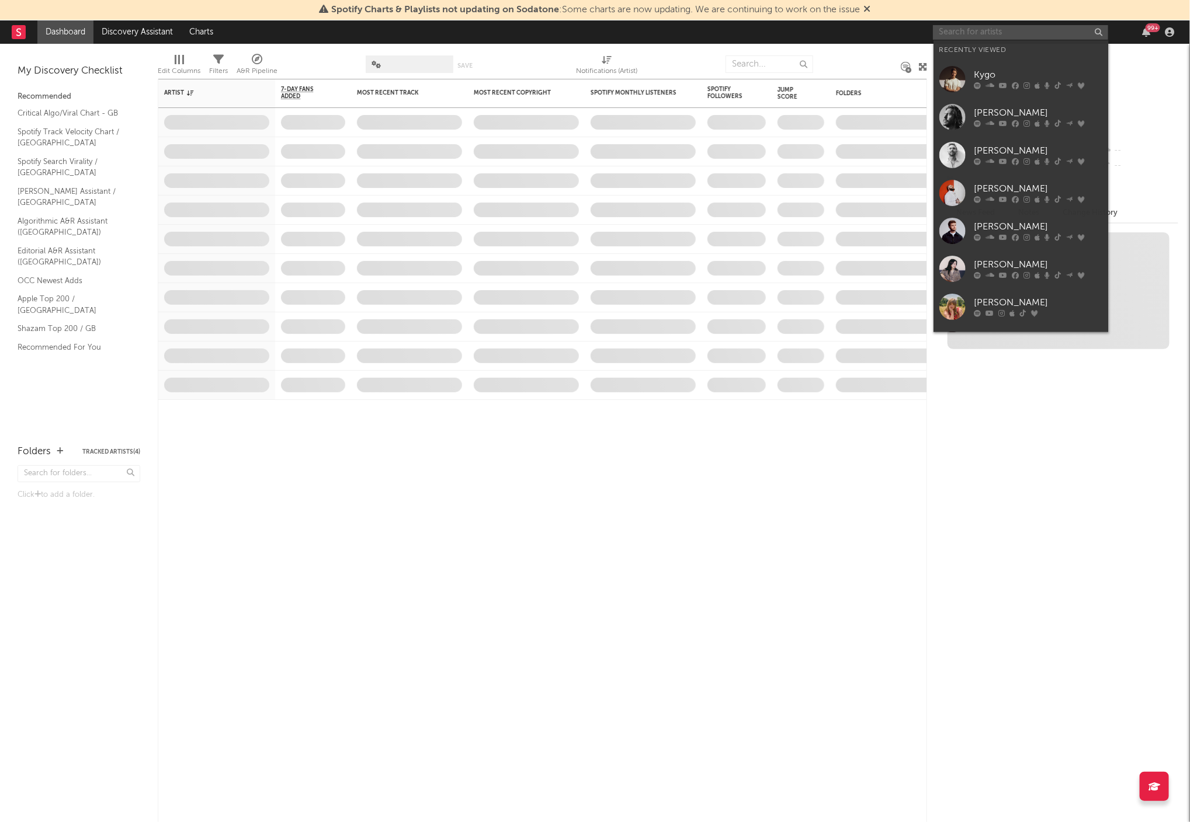
click at [1048, 30] on input "text" at bounding box center [1020, 32] width 175 height 15
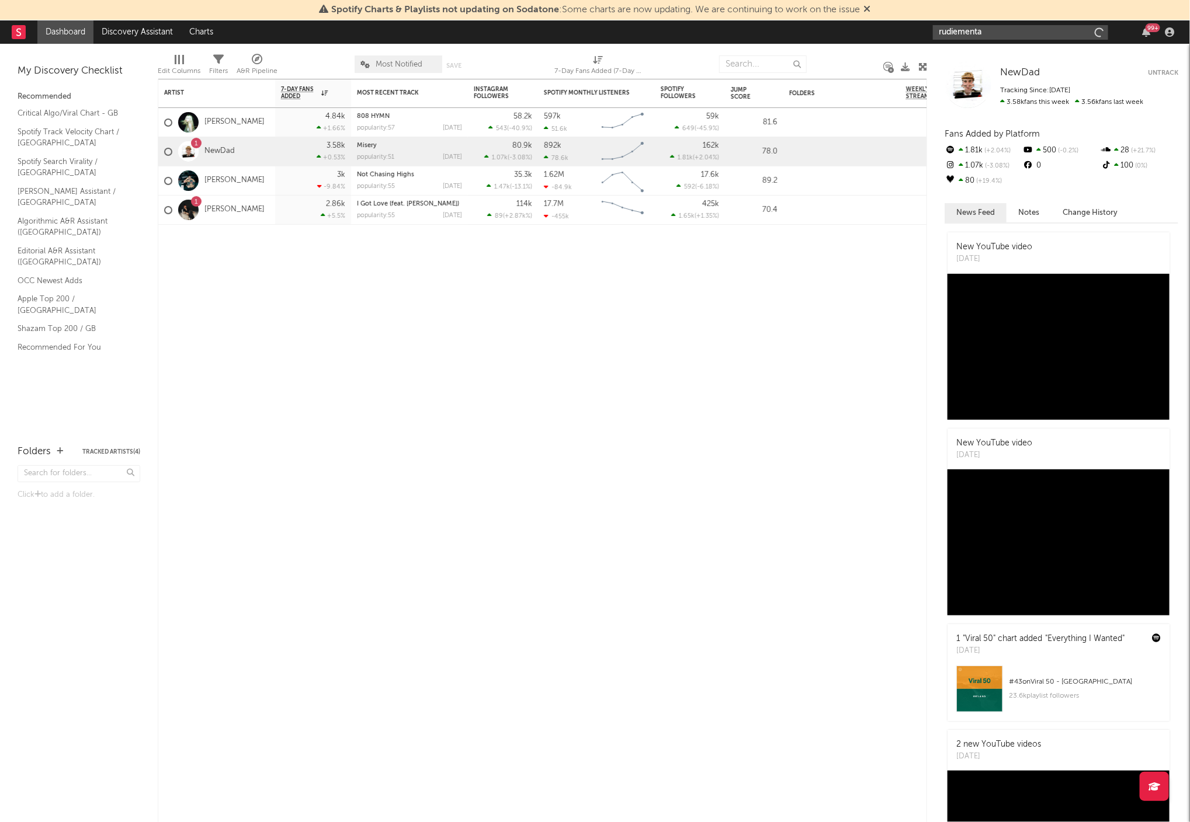
type input "rudiemental"
click at [1098, 30] on icon "button" at bounding box center [1098, 33] width 6 height 8
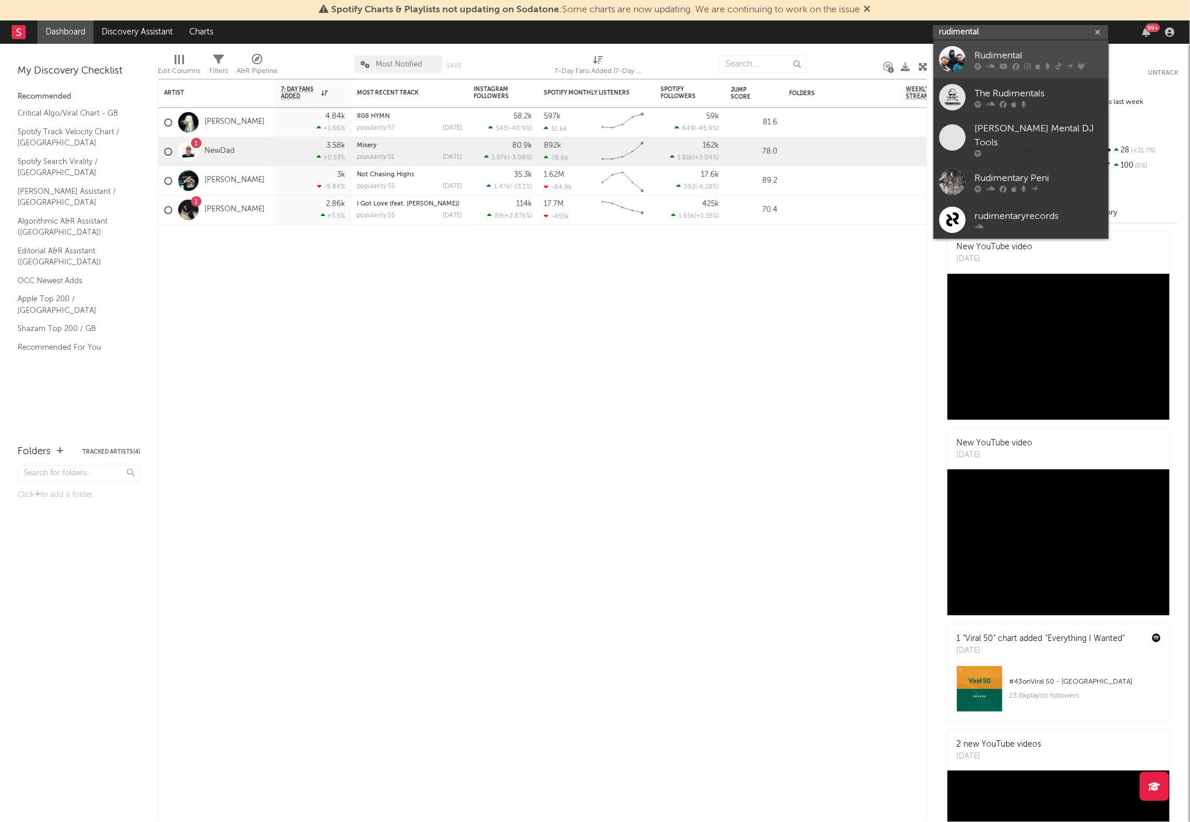
type input "rudimental"
click at [1002, 45] on link "Rudimental" at bounding box center [1020, 59] width 175 height 38
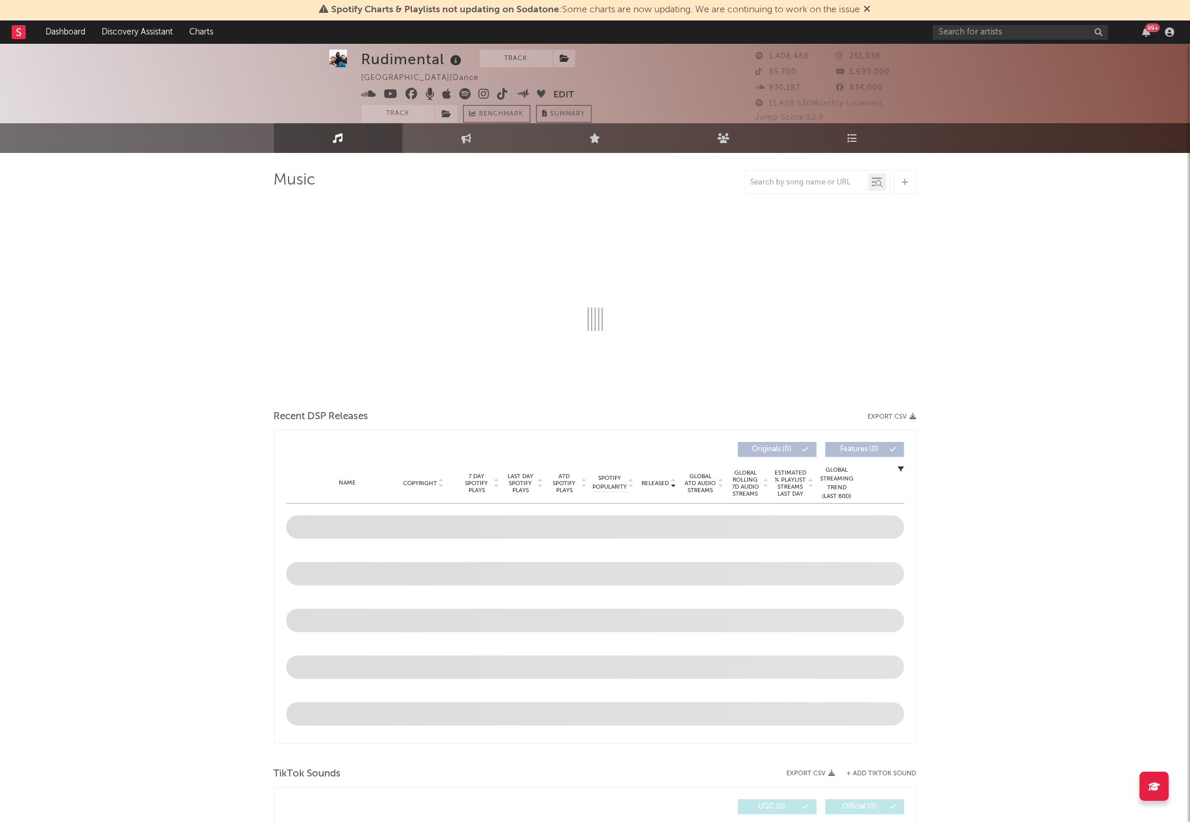
scroll to position [10, 0]
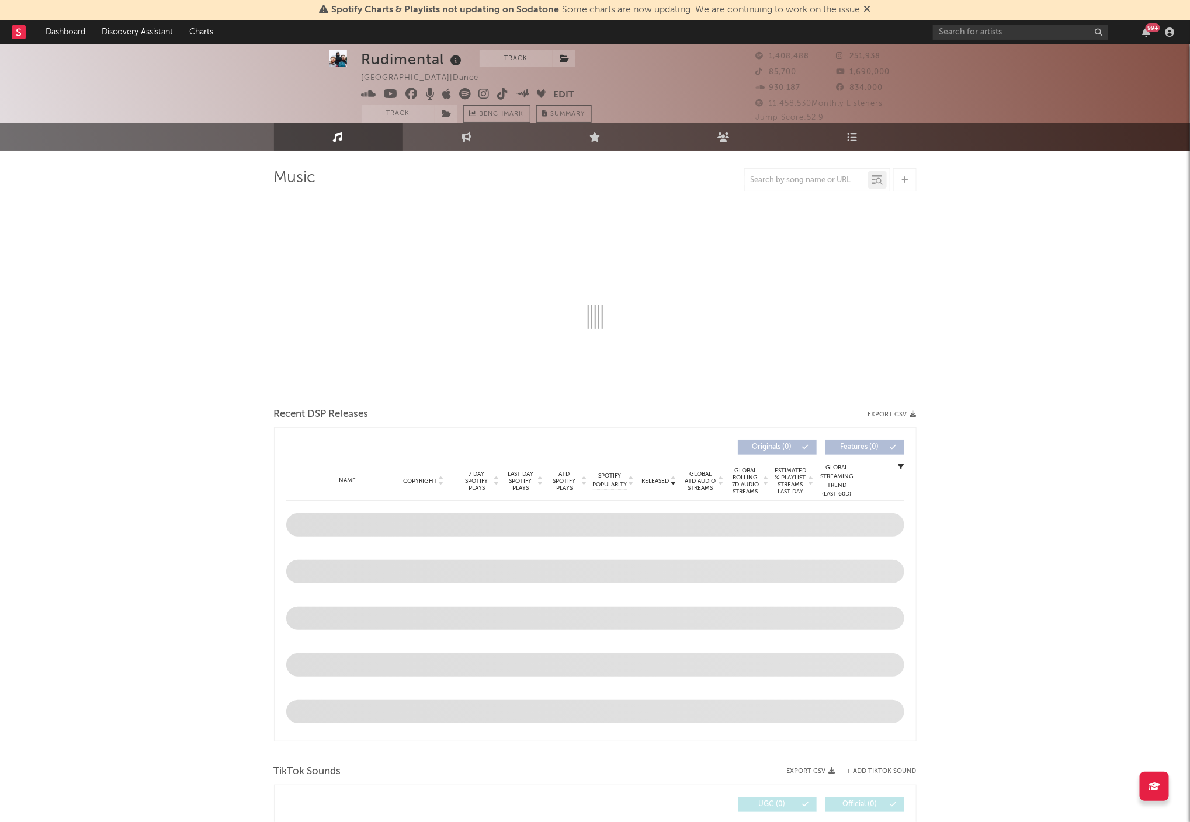
select select "6m"
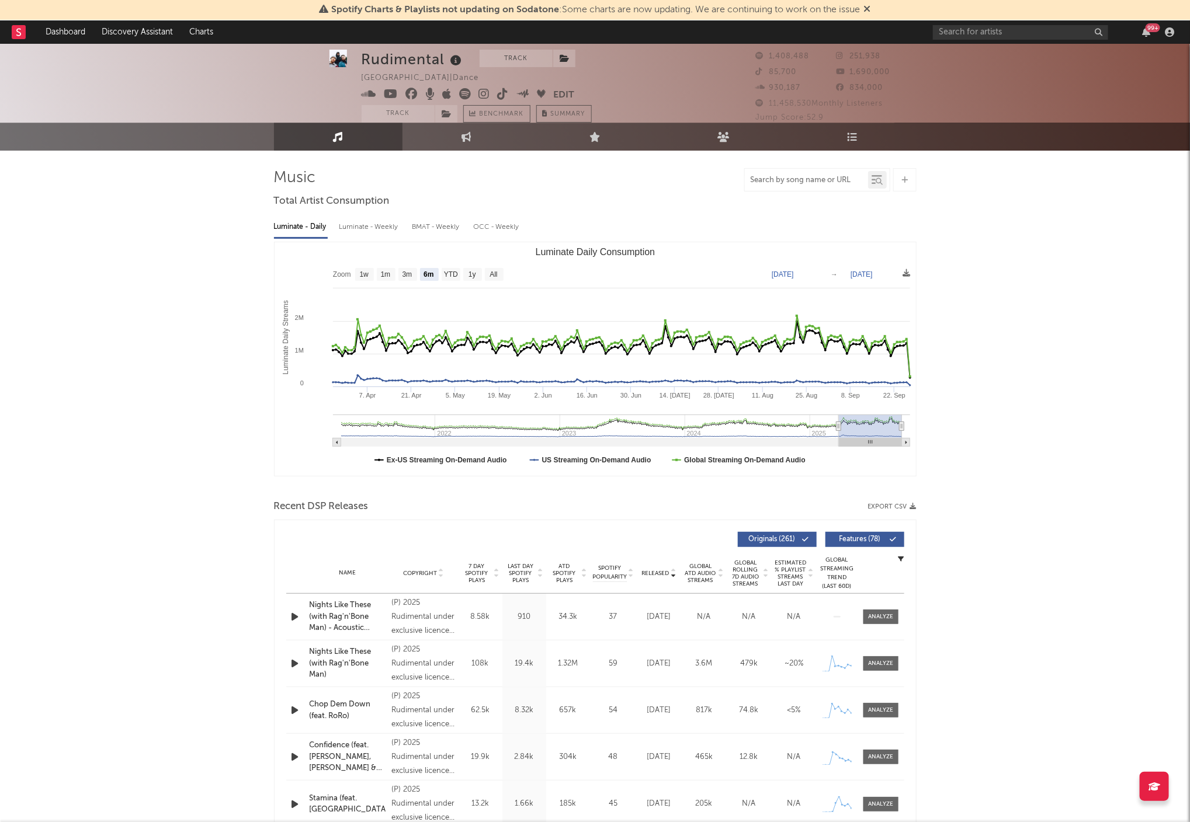
click at [777, 176] on input "text" at bounding box center [806, 180] width 123 height 9
type input "all i know"
click at [1003, 303] on div "Rudimental Track [GEOGRAPHIC_DATA] | Dance Edit Track Benchmark Summary 1,408,4…" at bounding box center [595, 825] width 1190 height 1582
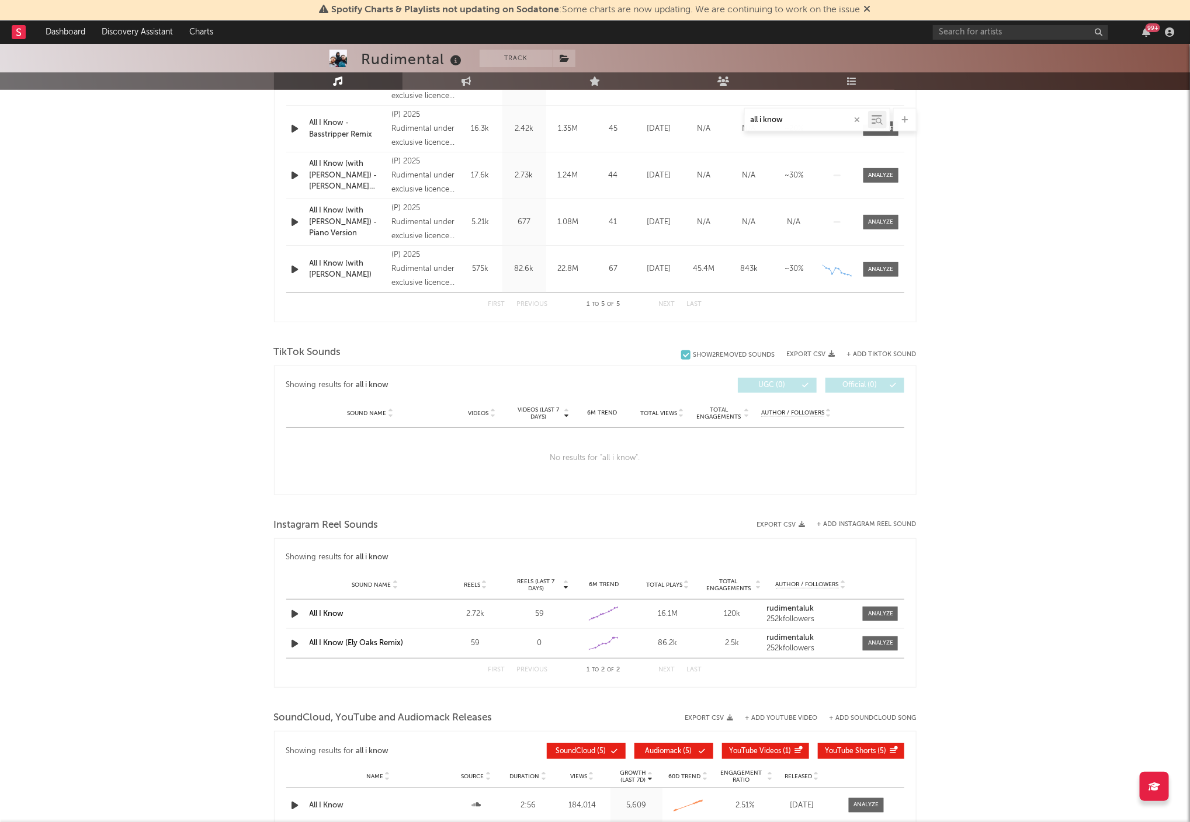
scroll to position [553, 0]
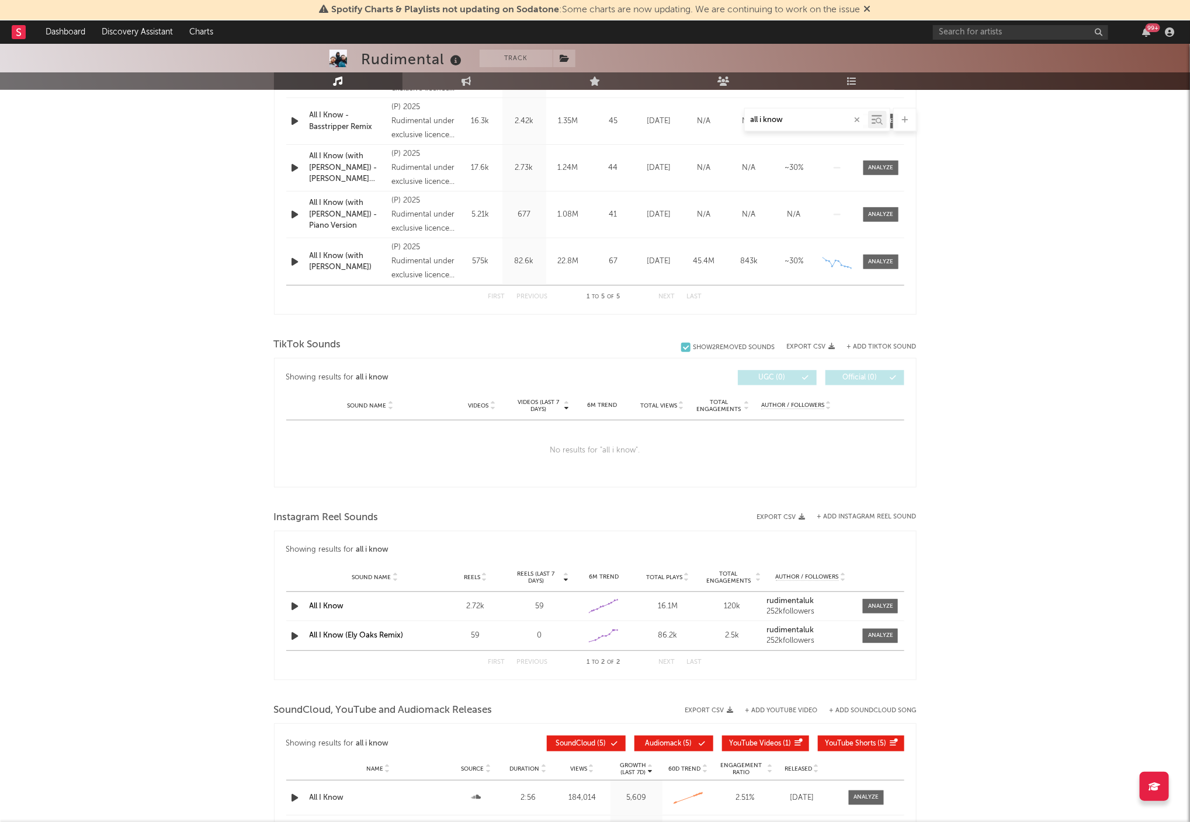
click at [1002, 459] on div "Rudimental Track [GEOGRAPHIC_DATA] | Dance Edit Track Benchmark Summary 1,408,4…" at bounding box center [595, 282] width 1190 height 1582
click at [877, 344] on button "+ Add TikTok Sound" at bounding box center [882, 347] width 70 height 6
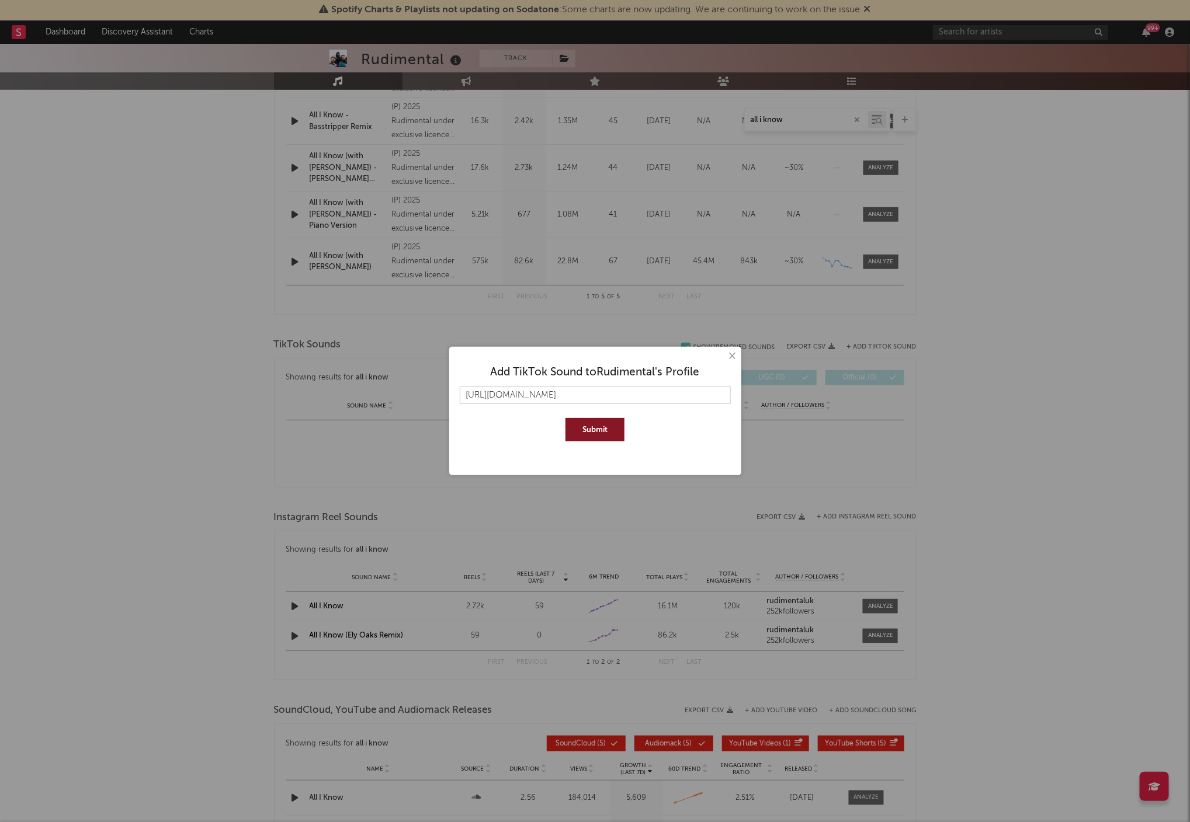
scroll to position [0, 164]
type input "[URL][DOMAIN_NAME]"
click at [596, 430] on button "Submit" at bounding box center [594, 429] width 59 height 23
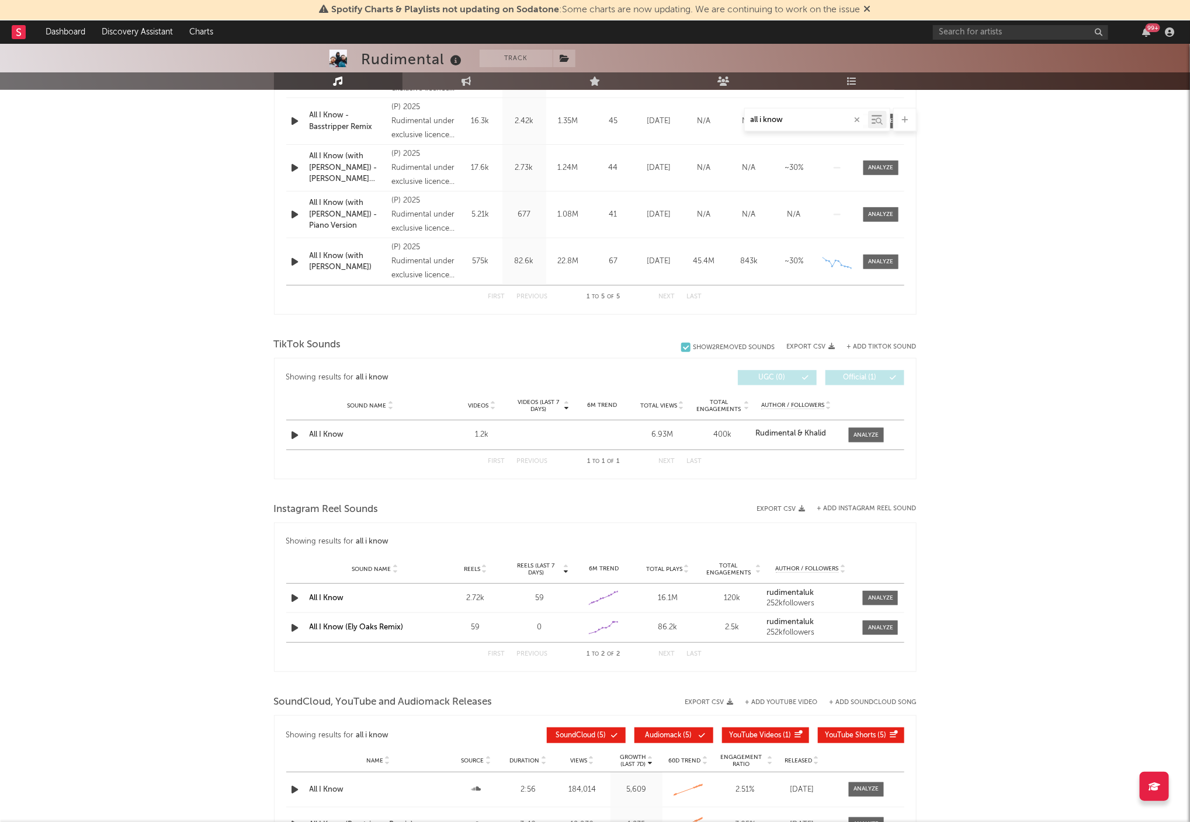
scroll to position [546, 0]
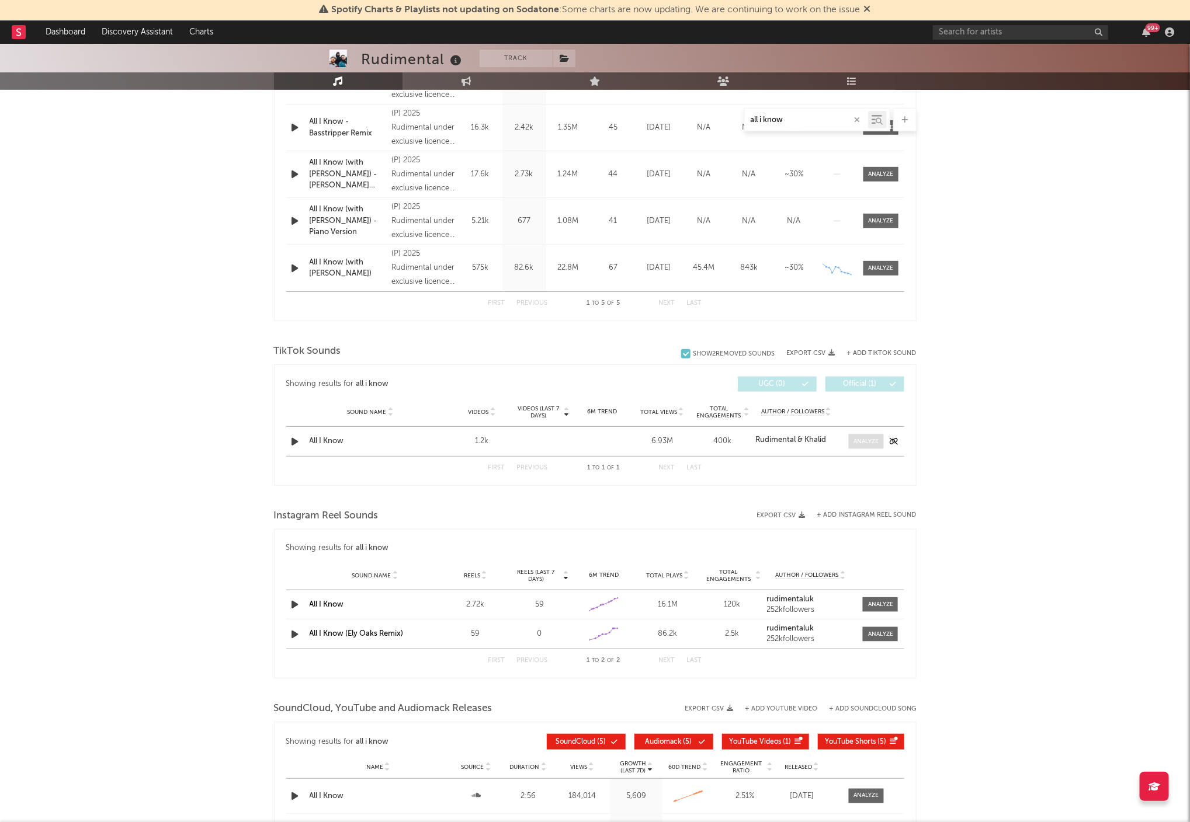
click at [864, 443] on div at bounding box center [865, 441] width 25 height 9
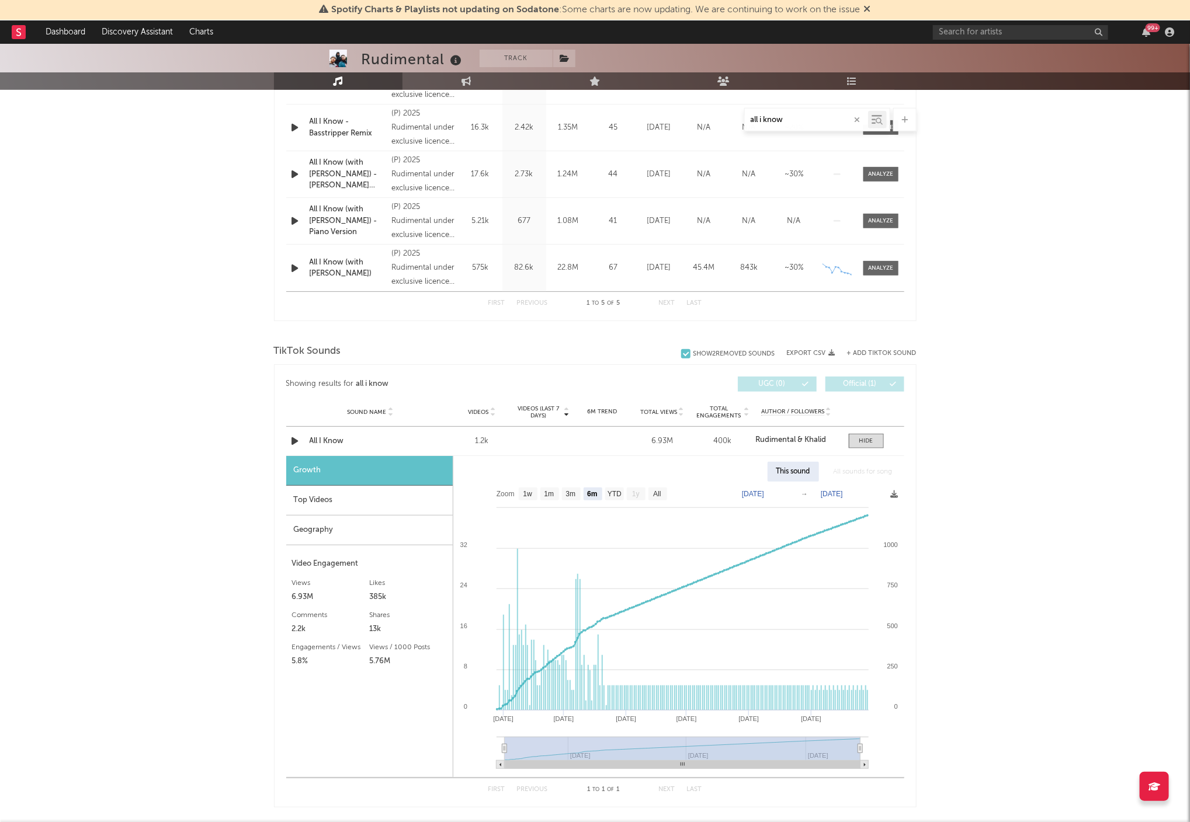
click at [1036, 433] on div "Rudimental Track [GEOGRAPHIC_DATA] | Dance Edit Track Benchmark Summary 1,408,4…" at bounding box center [595, 446] width 1190 height 1896
click at [657, 496] on text "All" at bounding box center [657, 495] width 8 height 8
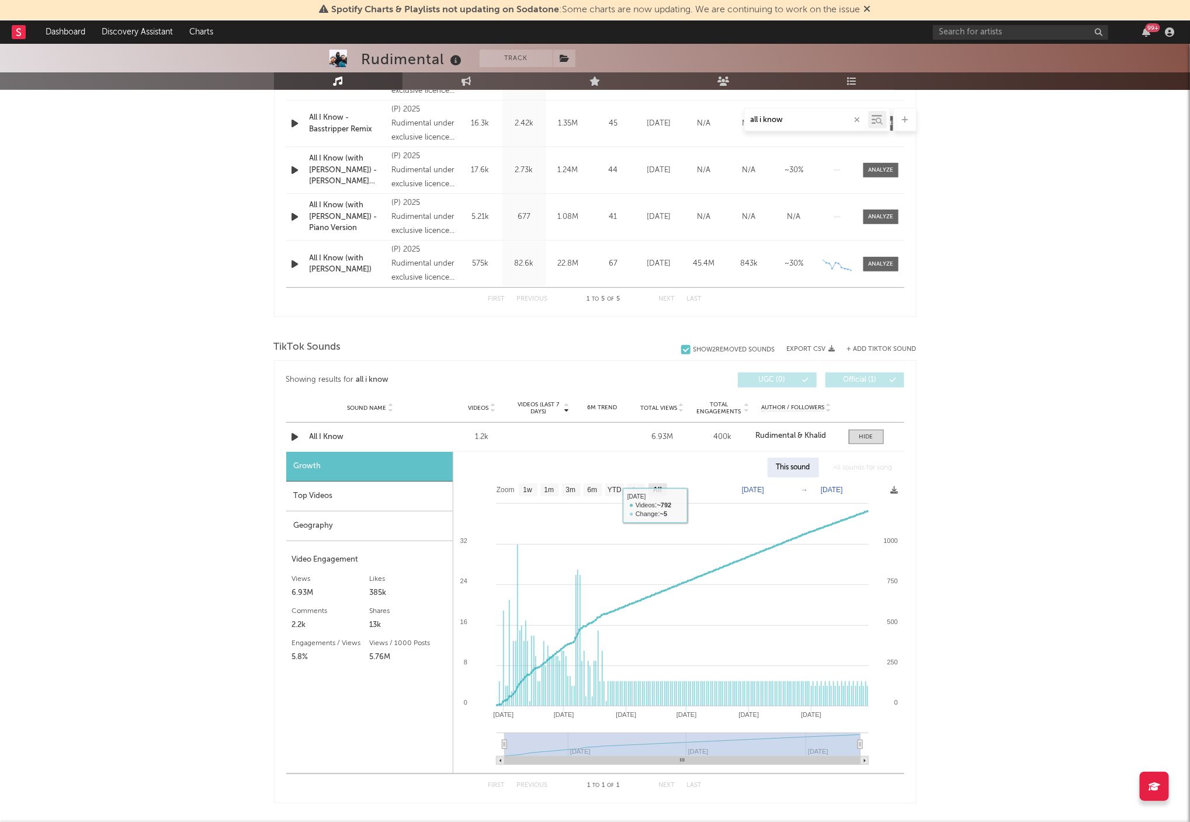
click at [659, 488] on text "All" at bounding box center [656, 491] width 9 height 8
select select "6m"
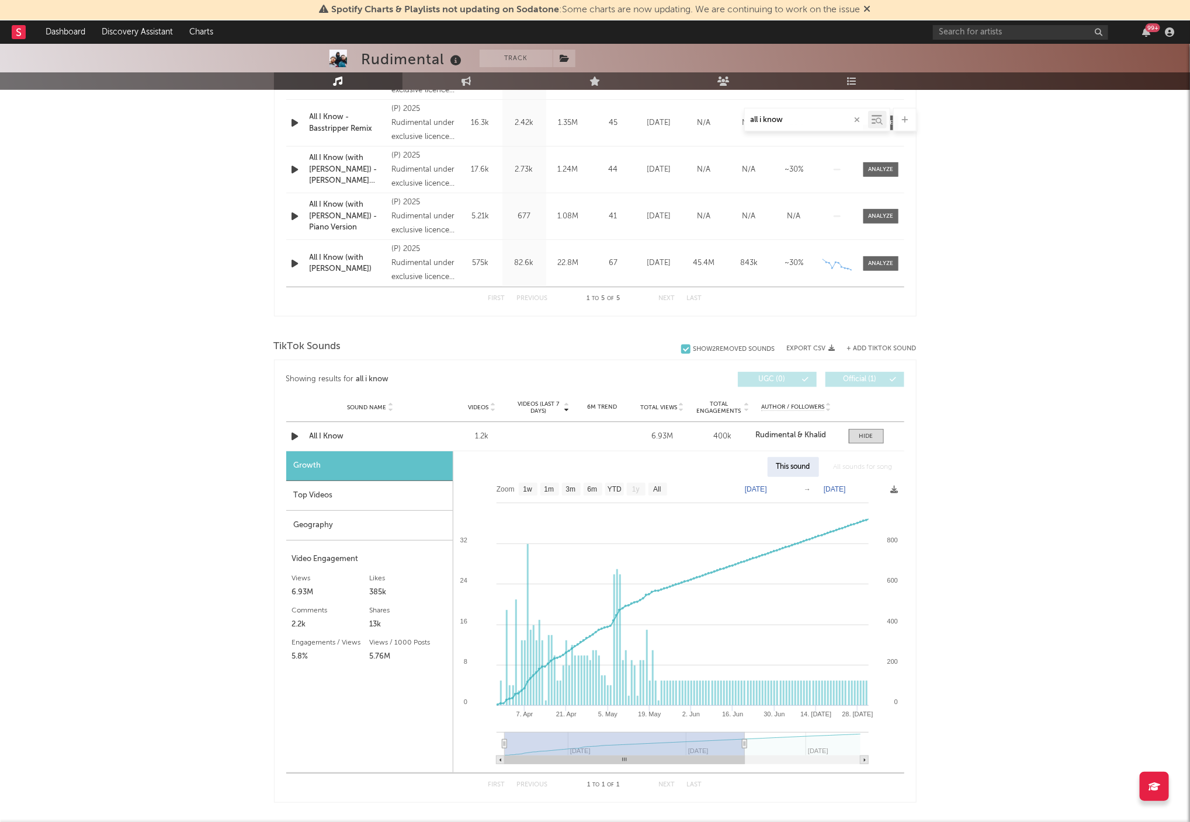
type input "[DATE]"
select select "3m"
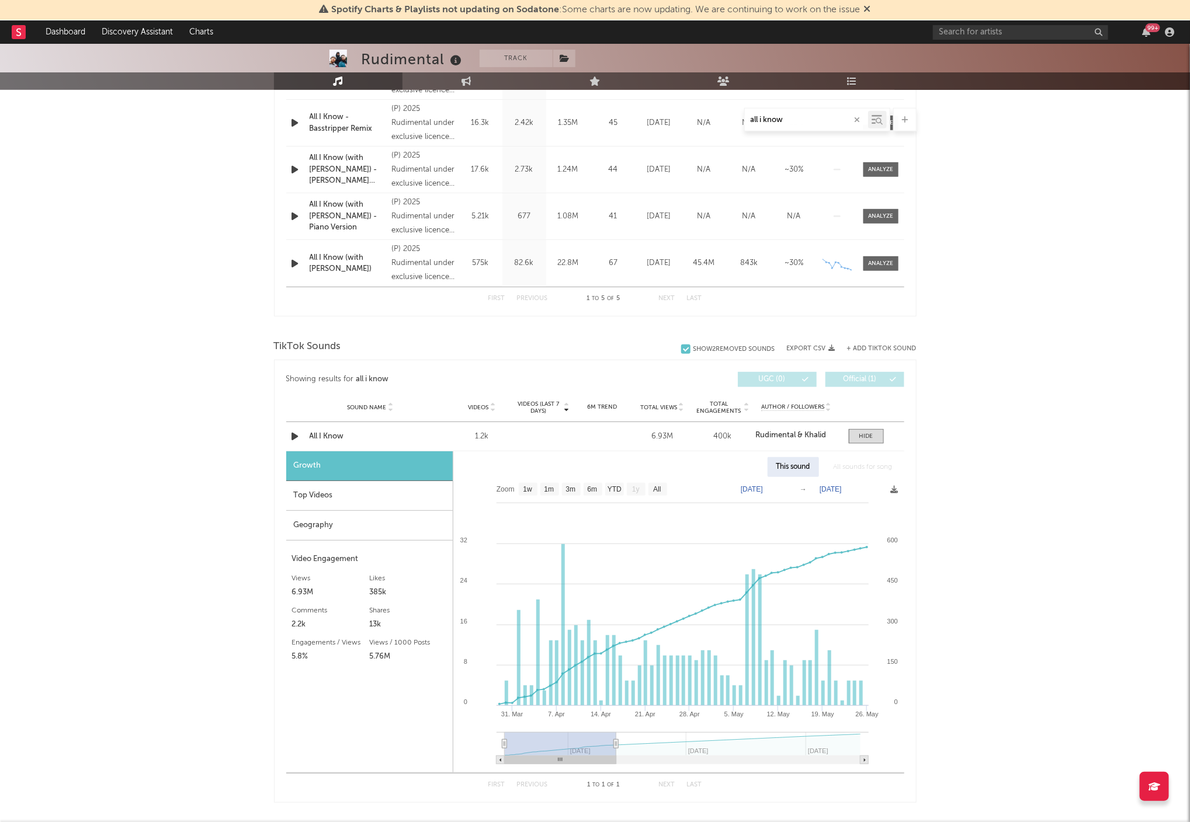
drag, startPoint x: 857, startPoint y: 746, endPoint x: 585, endPoint y: 744, distance: 272.8
click at [613, 744] on icon at bounding box center [615, 744] width 5 height 9
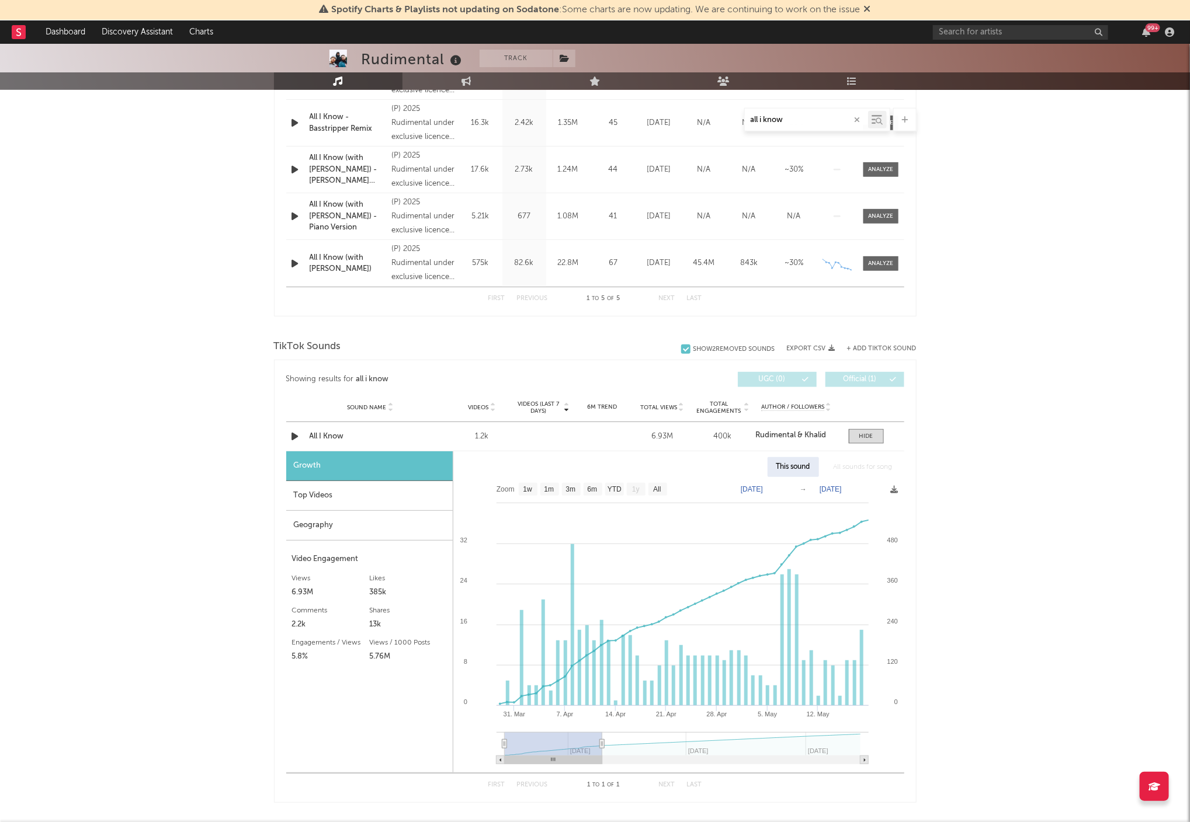
type input "[DATE]"
select select "3m"
type input "[DATE]"
select select "6m"
type input "[DATE]"
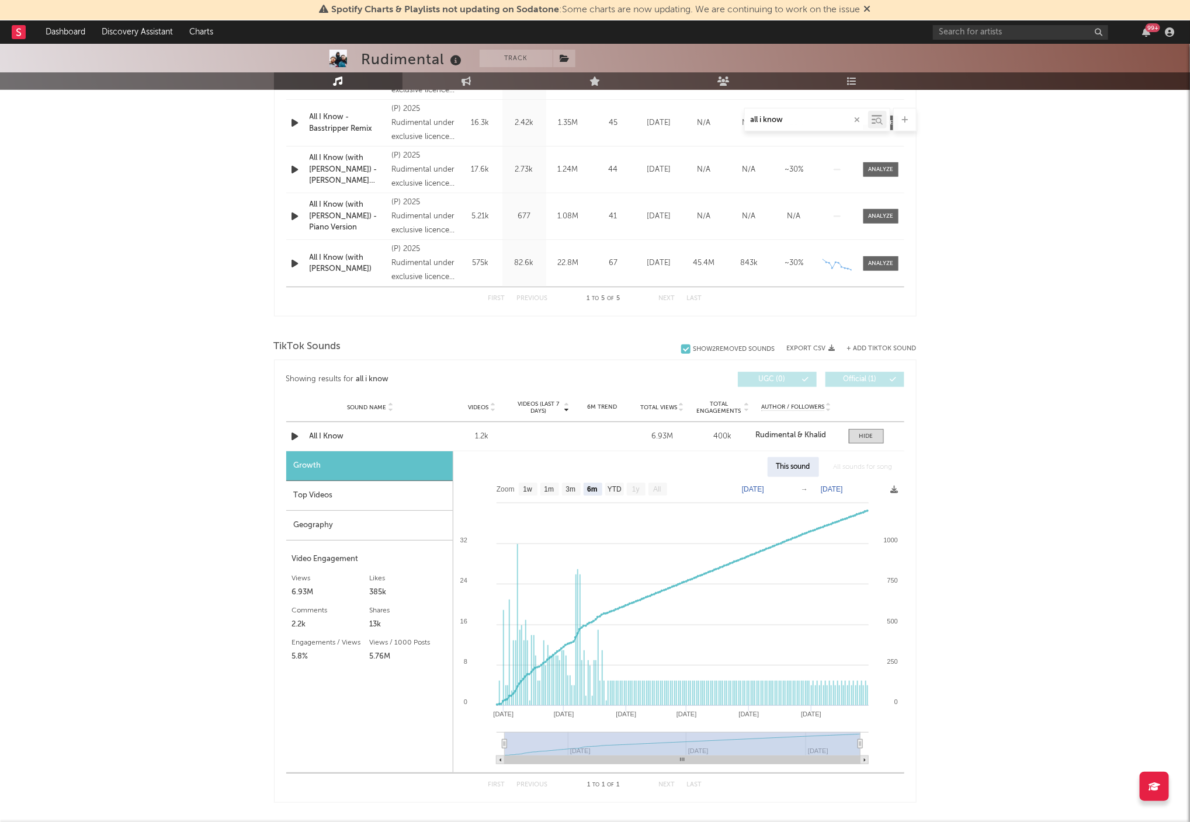
drag, startPoint x: 585, startPoint y: 746, endPoint x: 975, endPoint y: 748, distance: 389.6
click at [975, 748] on div "Rudimental Track [GEOGRAPHIC_DATA] | Dance Edit Track Benchmark Summary 1,408,4…" at bounding box center [595, 441] width 1190 height 1896
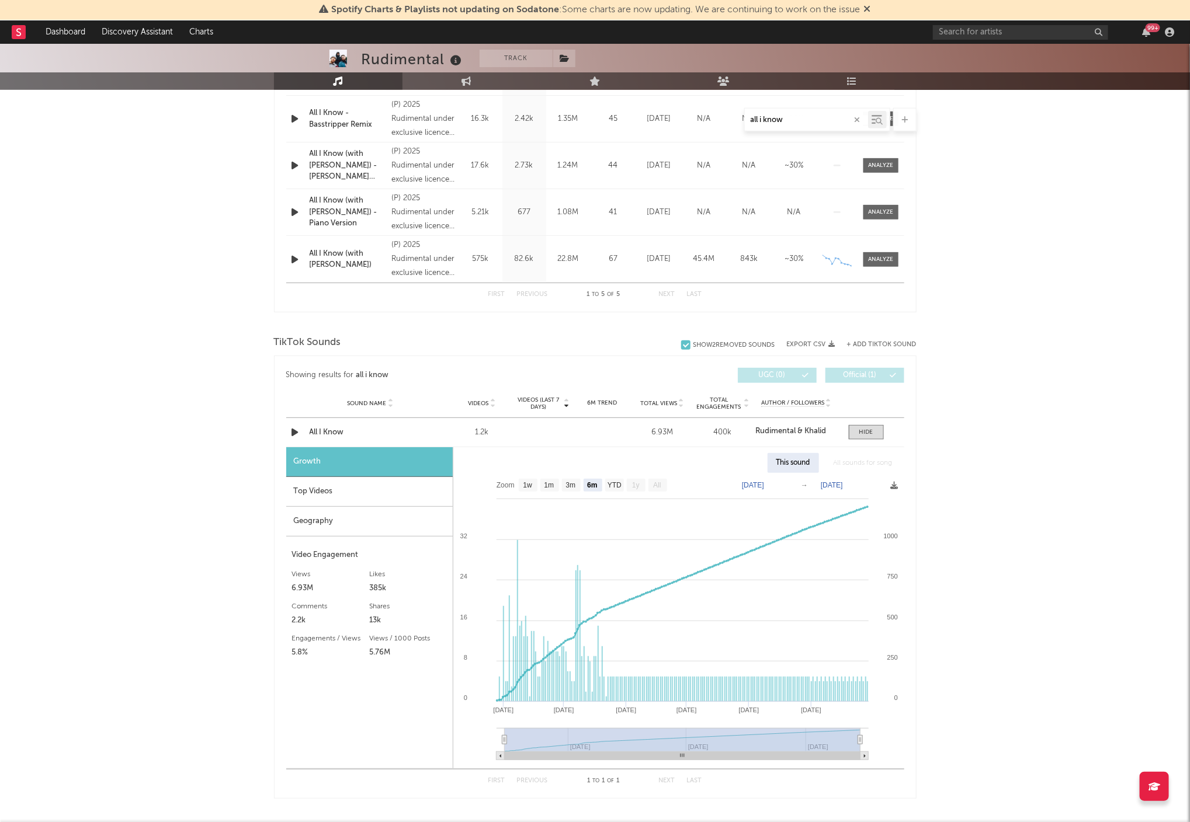
scroll to position [557, 0]
